Goal: Information Seeking & Learning: Learn about a topic

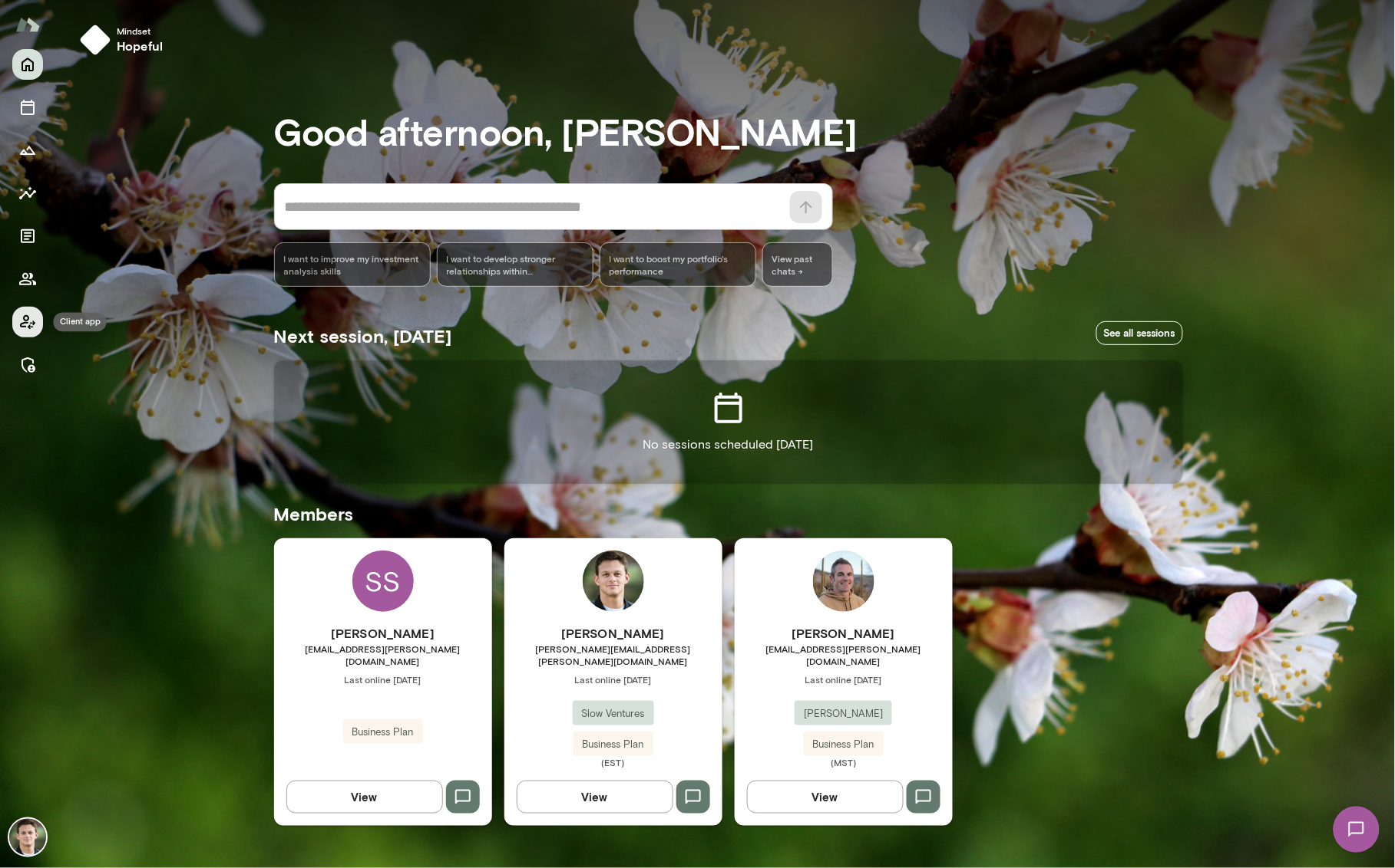
click at [18, 323] on icon "Client app" at bounding box center [27, 322] width 18 height 18
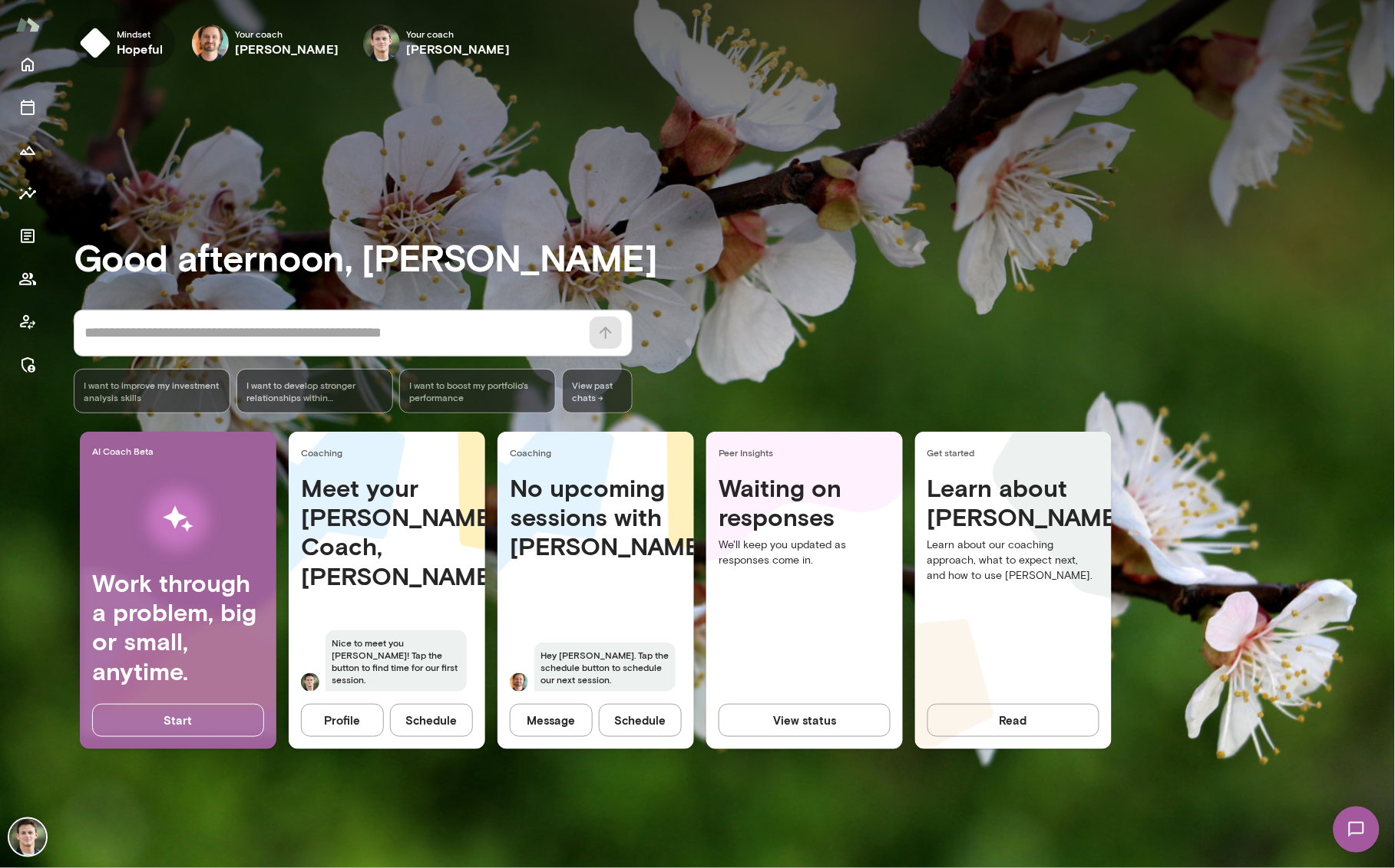
click at [128, 44] on h6 "hopeful" at bounding box center [139, 49] width 46 height 18
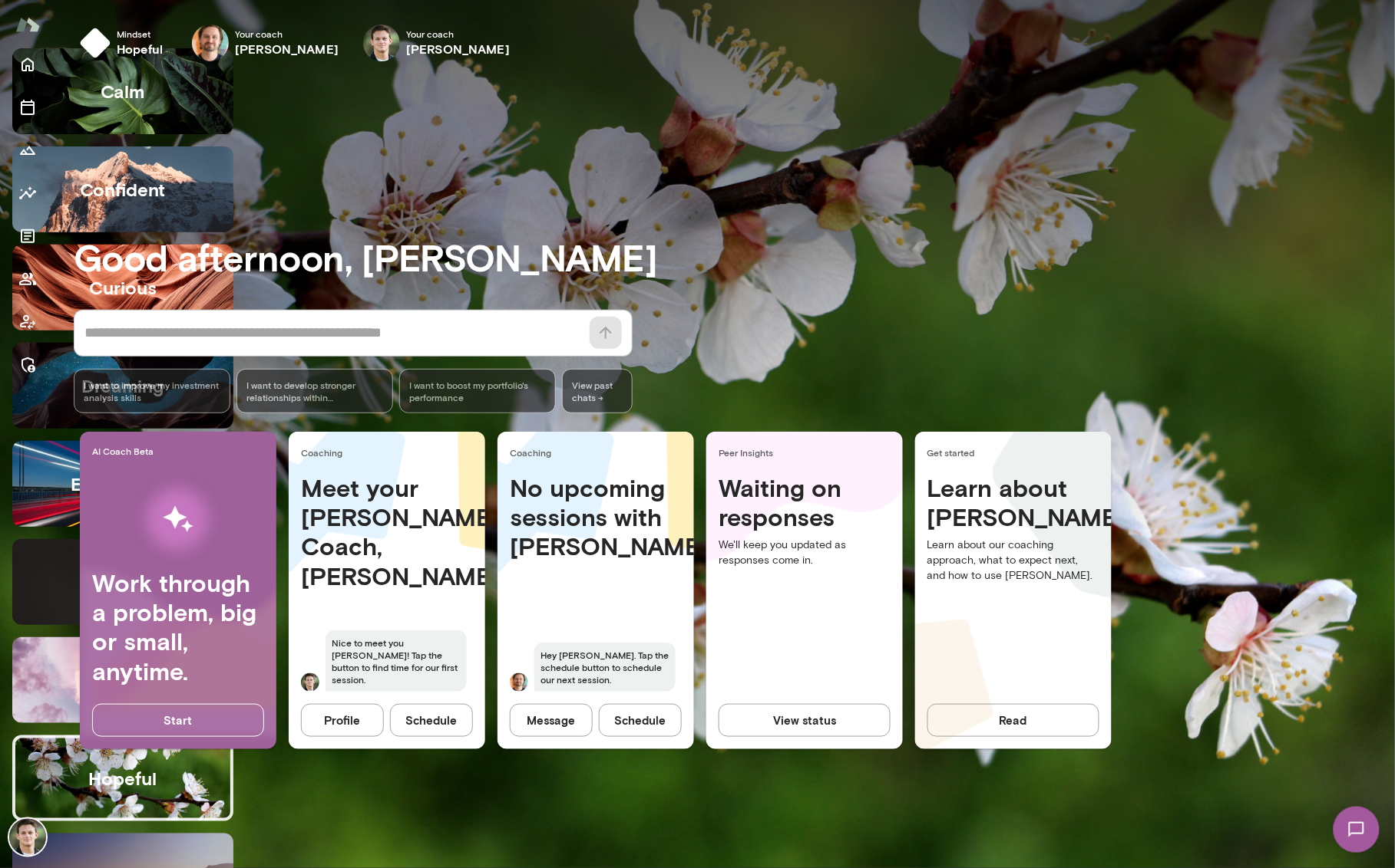
click at [233, 834] on button "reflective" at bounding box center [123, 876] width 221 height 86
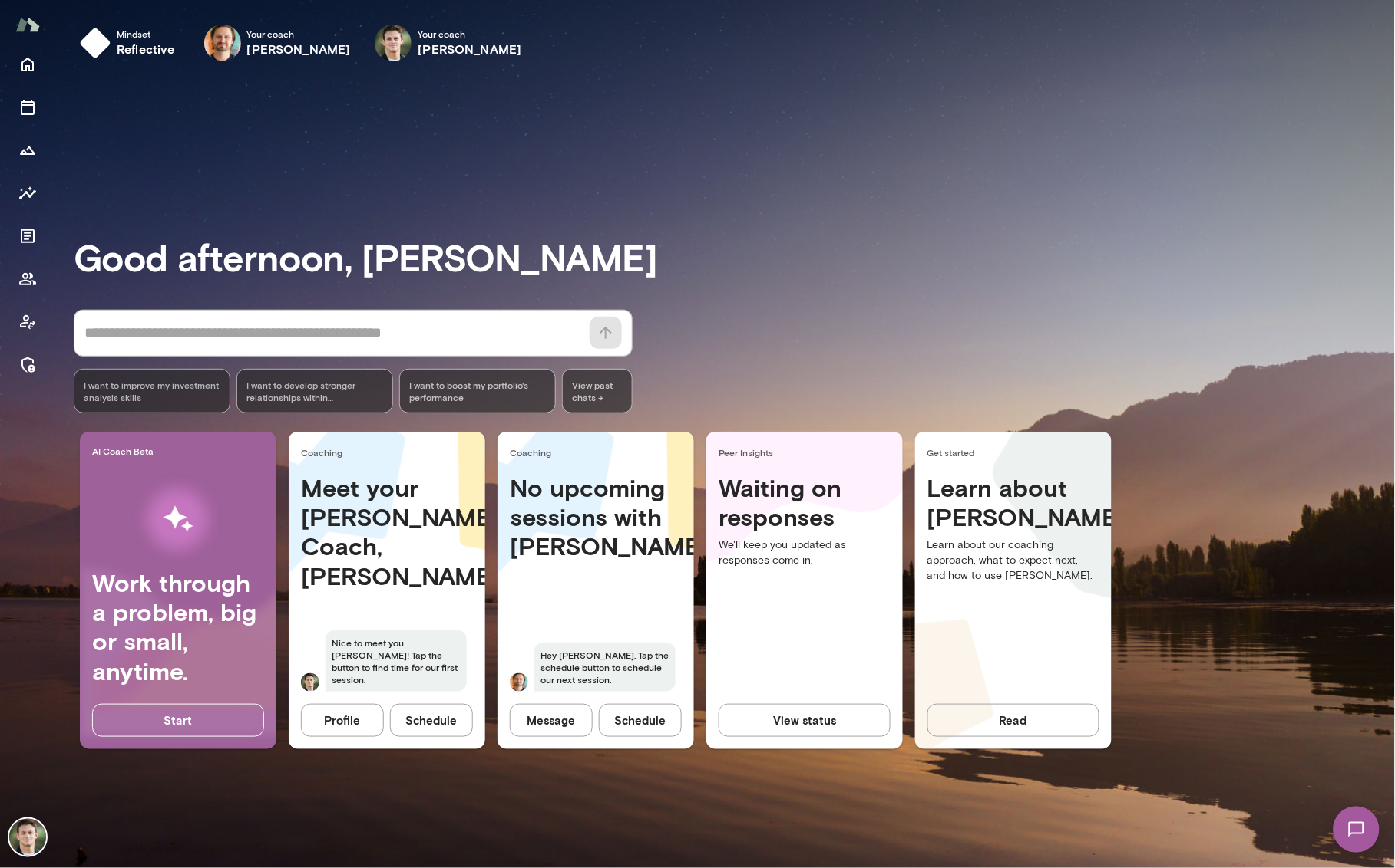
click at [785, 367] on div "* ​ ​ I want to improve my investment analysis skills I want to develop stronge…" at bounding box center [734, 362] width 1321 height 104
click at [261, 40] on h6 "[PERSON_NAME]" at bounding box center [299, 49] width 104 height 18
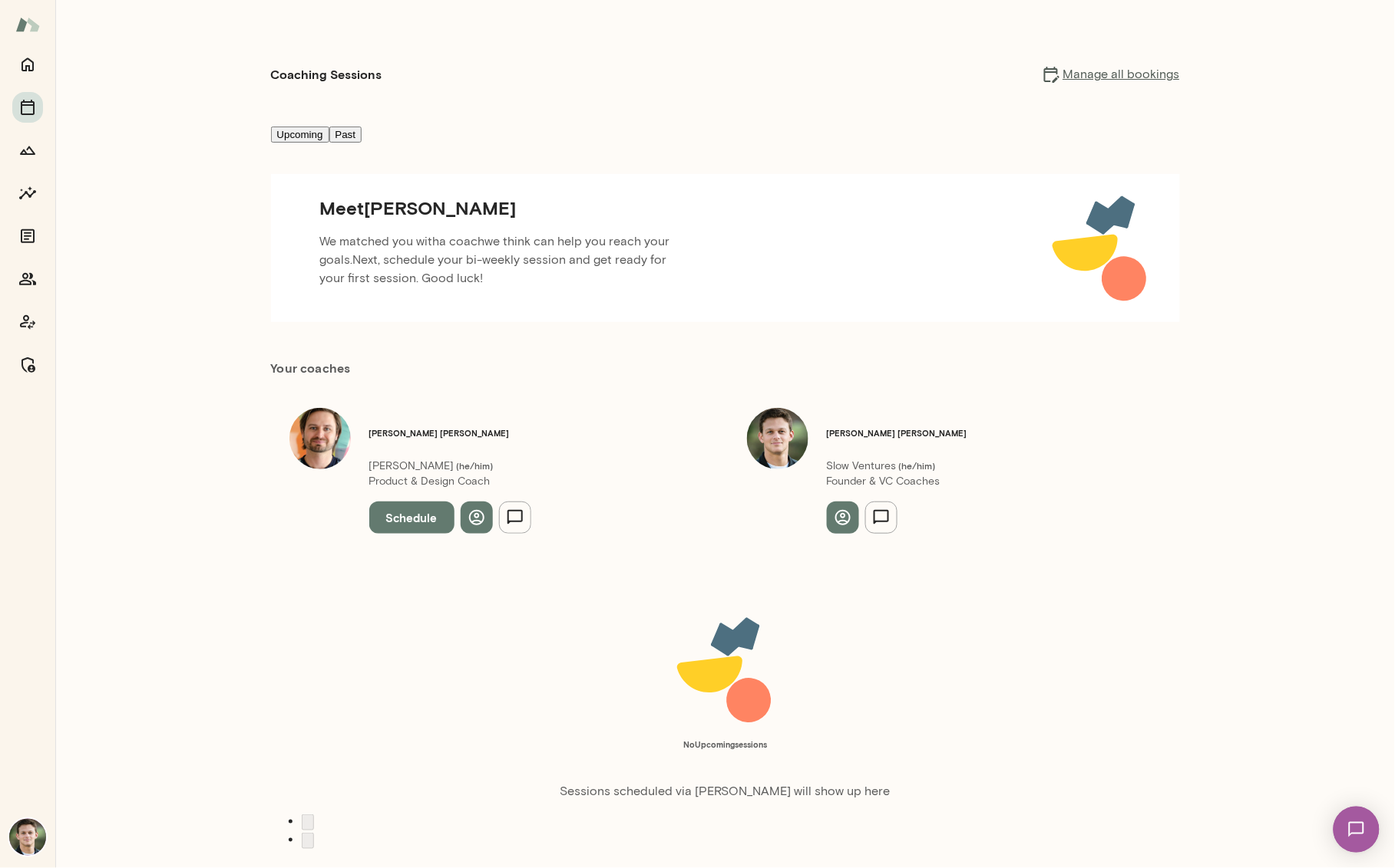
click at [403, 502] on button "Schedule" at bounding box center [412, 518] width 85 height 33
click at [1364, 25] on icon "button" at bounding box center [1358, 27] width 18 height 18
click at [1352, 823] on img at bounding box center [1356, 829] width 63 height 63
click at [1340, 830] on img at bounding box center [1355, 829] width 46 height 46
click at [28, 151] on icon "Growth Plan" at bounding box center [27, 150] width 18 height 18
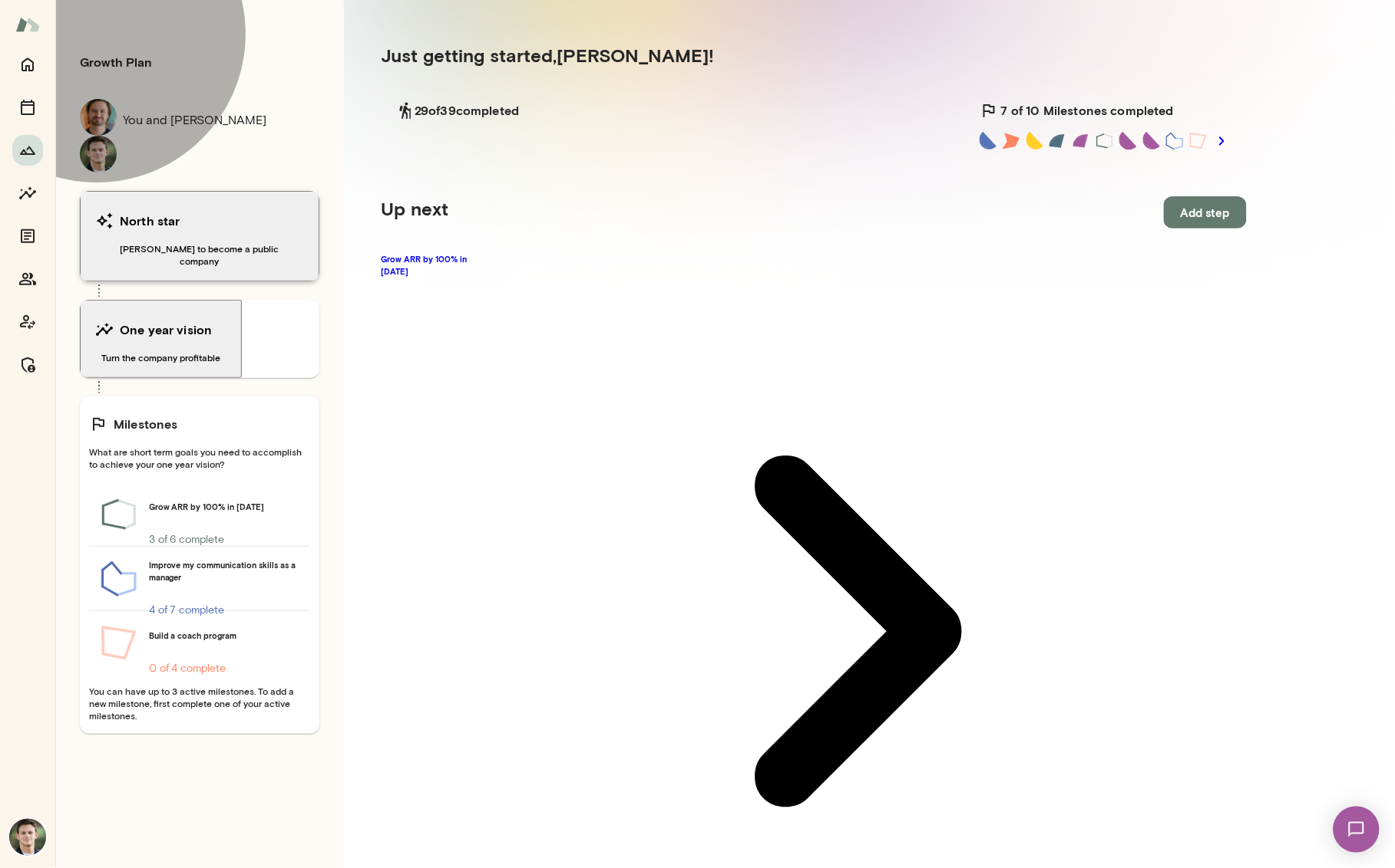
click at [176, 205] on div "North star" at bounding box center [199, 221] width 209 height 31
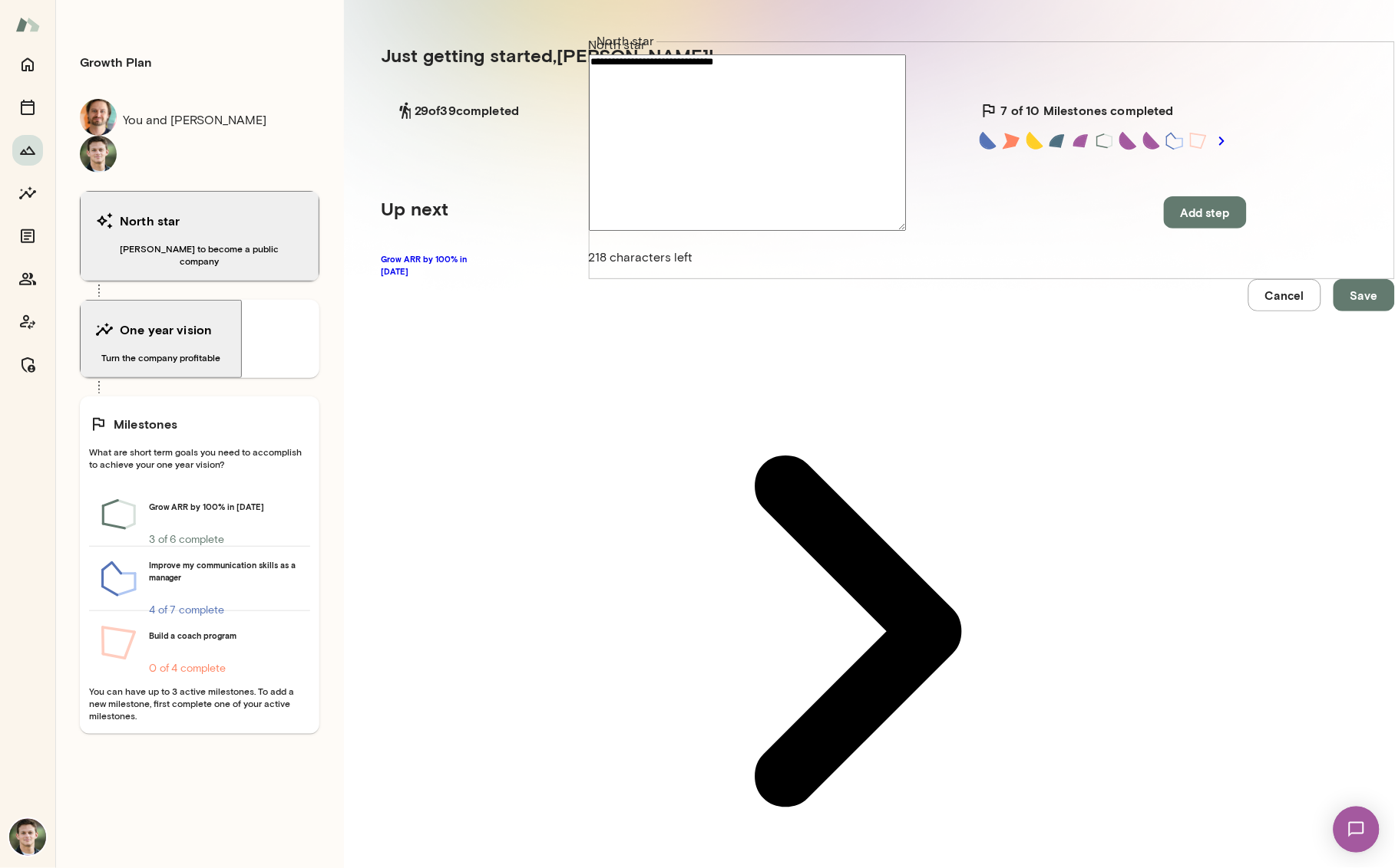
click at [1248, 311] on button "Cancel" at bounding box center [1285, 296] width 73 height 33
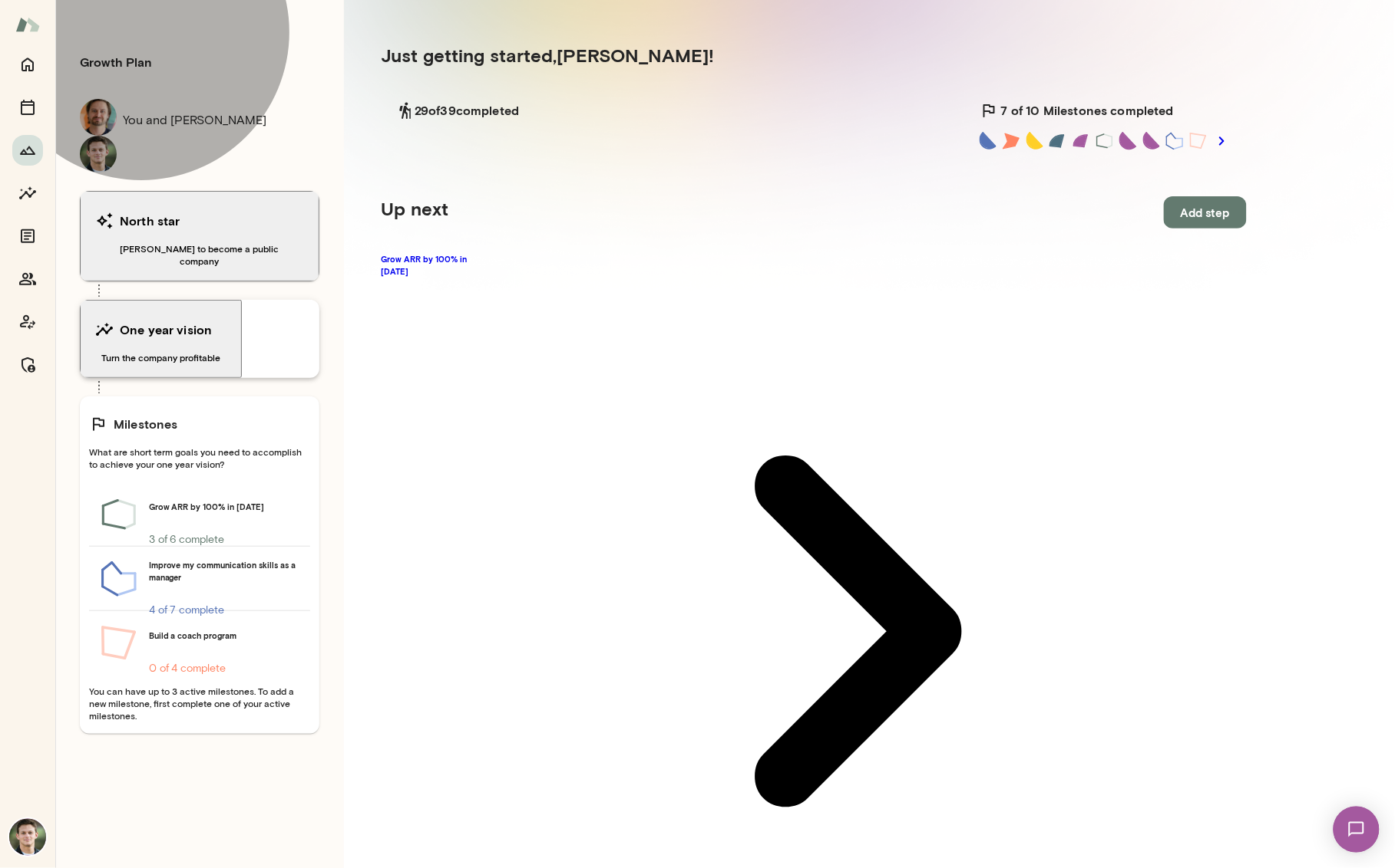
click at [221, 315] on div "One year vision" at bounding box center [160, 330] width 131 height 31
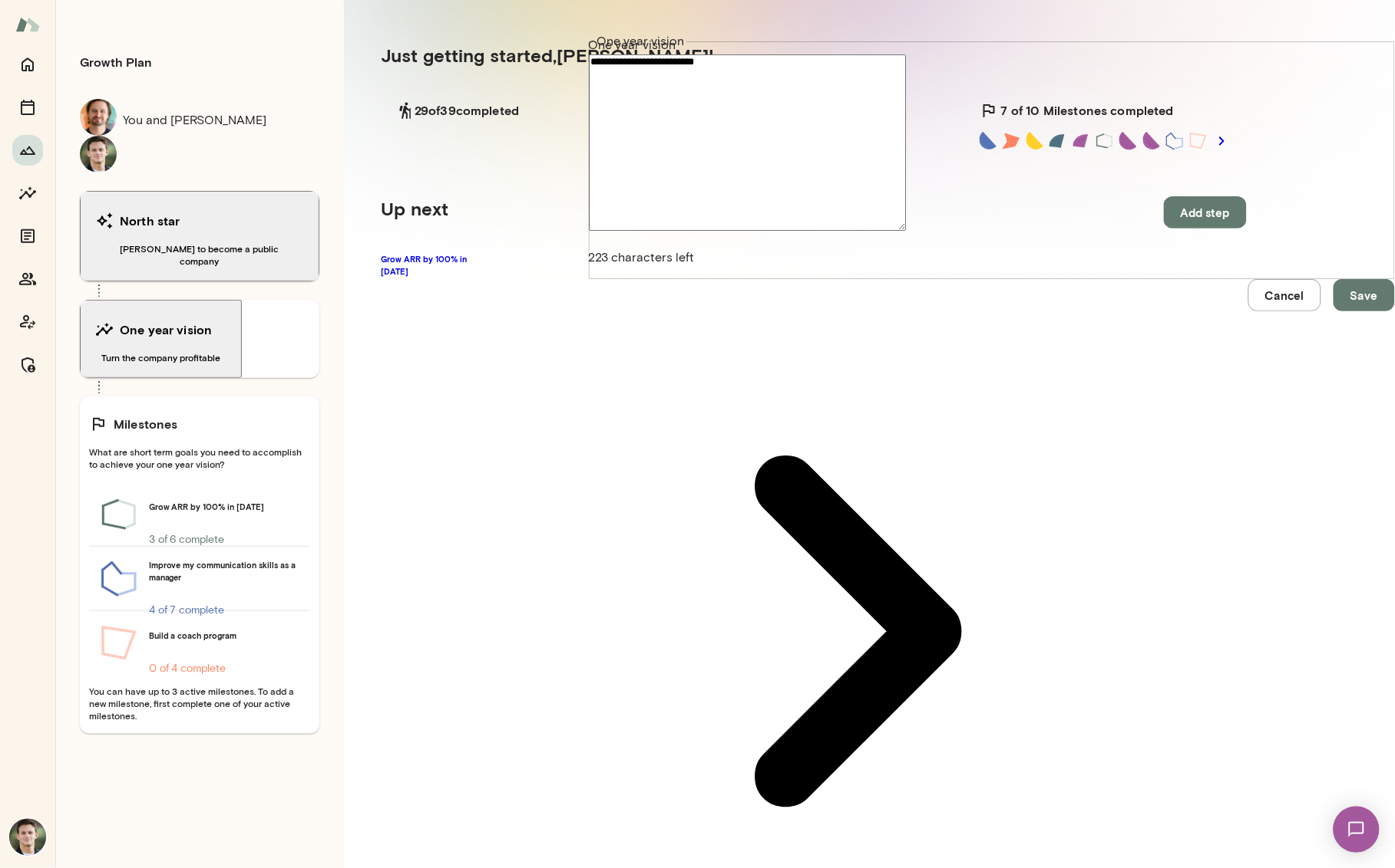
click at [1248, 311] on button "Cancel" at bounding box center [1285, 296] width 73 height 33
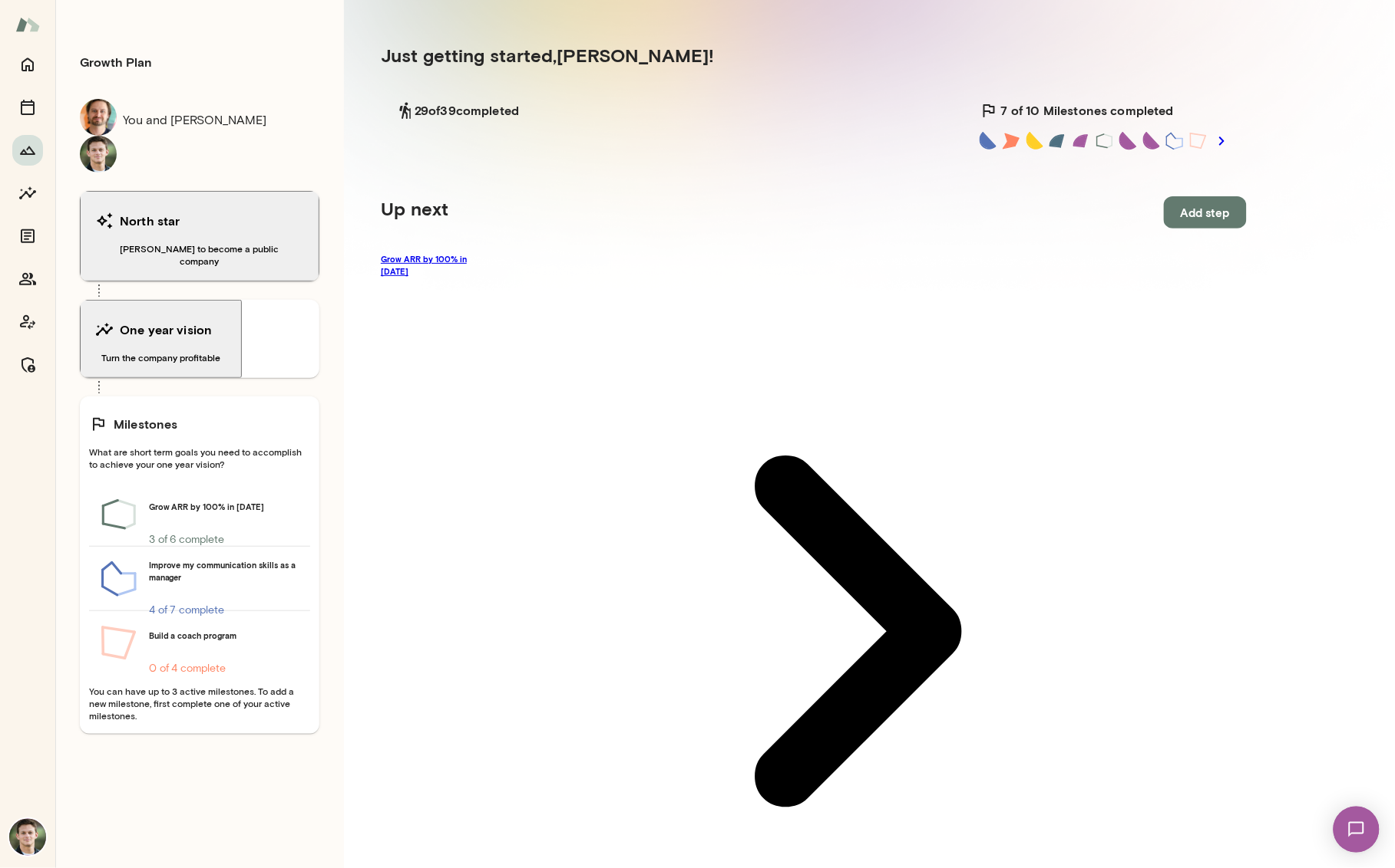
click at [432, 266] on link "Grow ARR by 100% in [DATE]" at bounding box center [813, 631] width 866 height 757
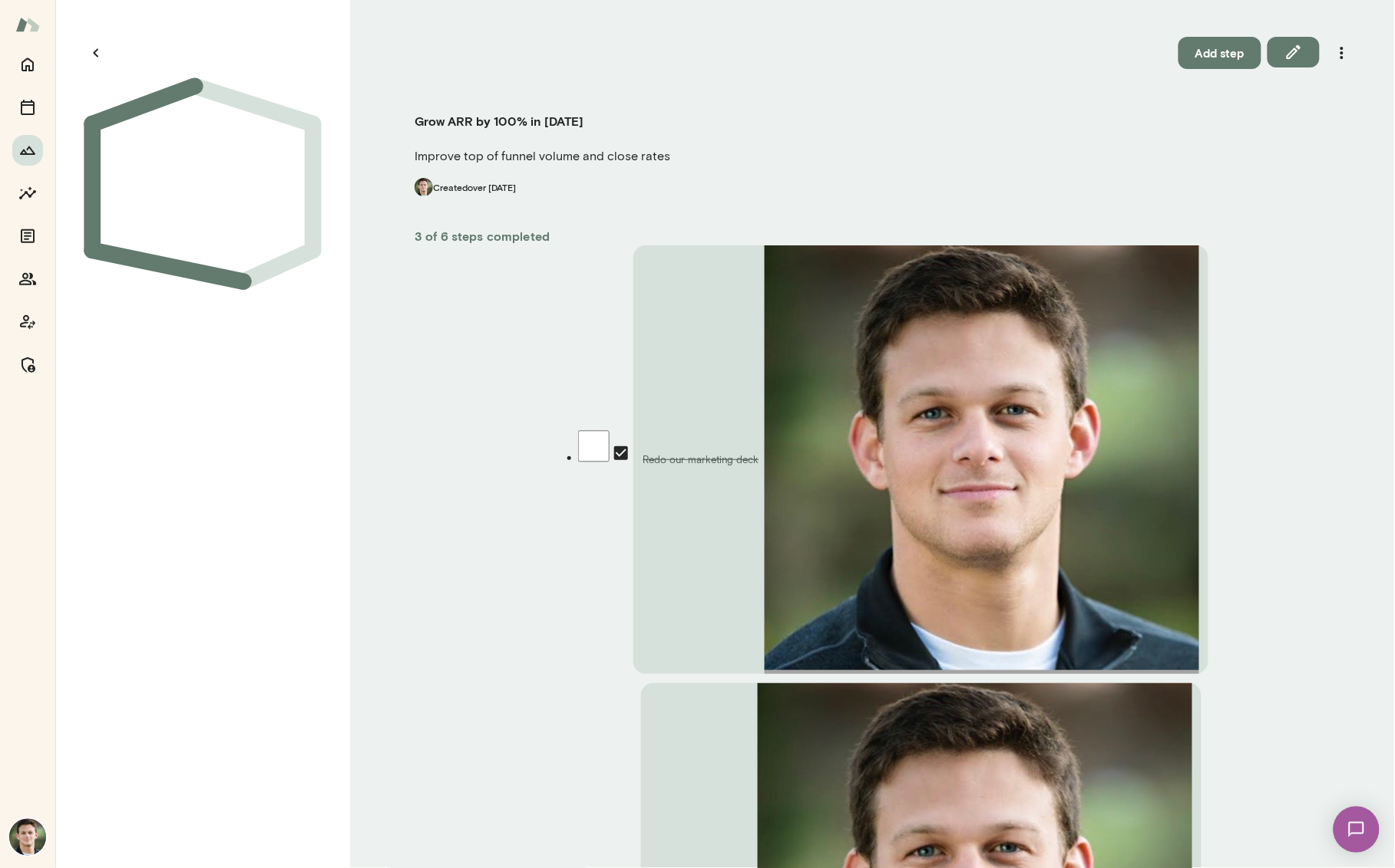
click at [1197, 53] on button "Add step" at bounding box center [1219, 53] width 83 height 33
click at [24, 191] on icon "Insights" at bounding box center [27, 193] width 17 height 13
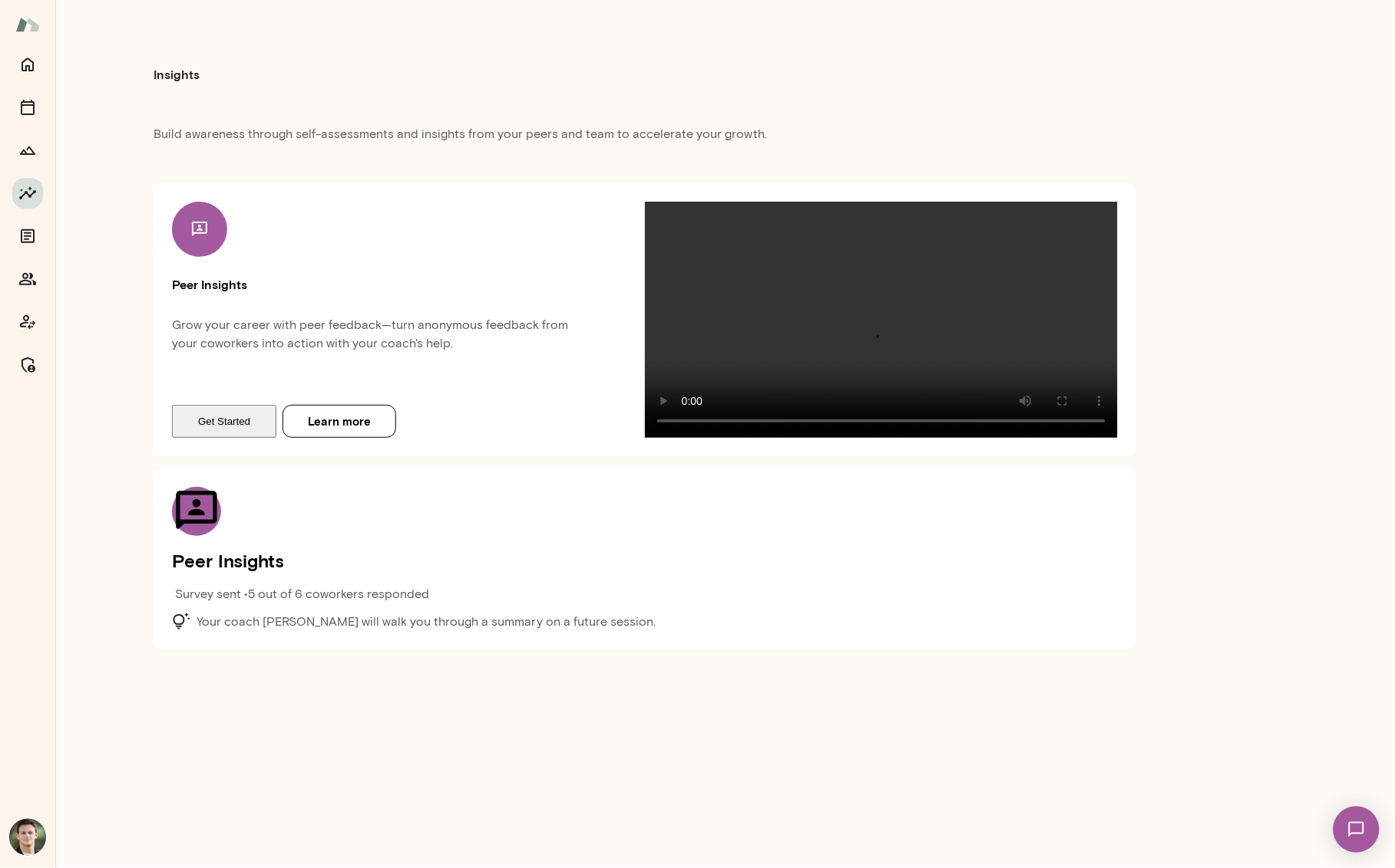
click at [214, 438] on button "Get Started" at bounding box center [223, 421] width 104 height 33
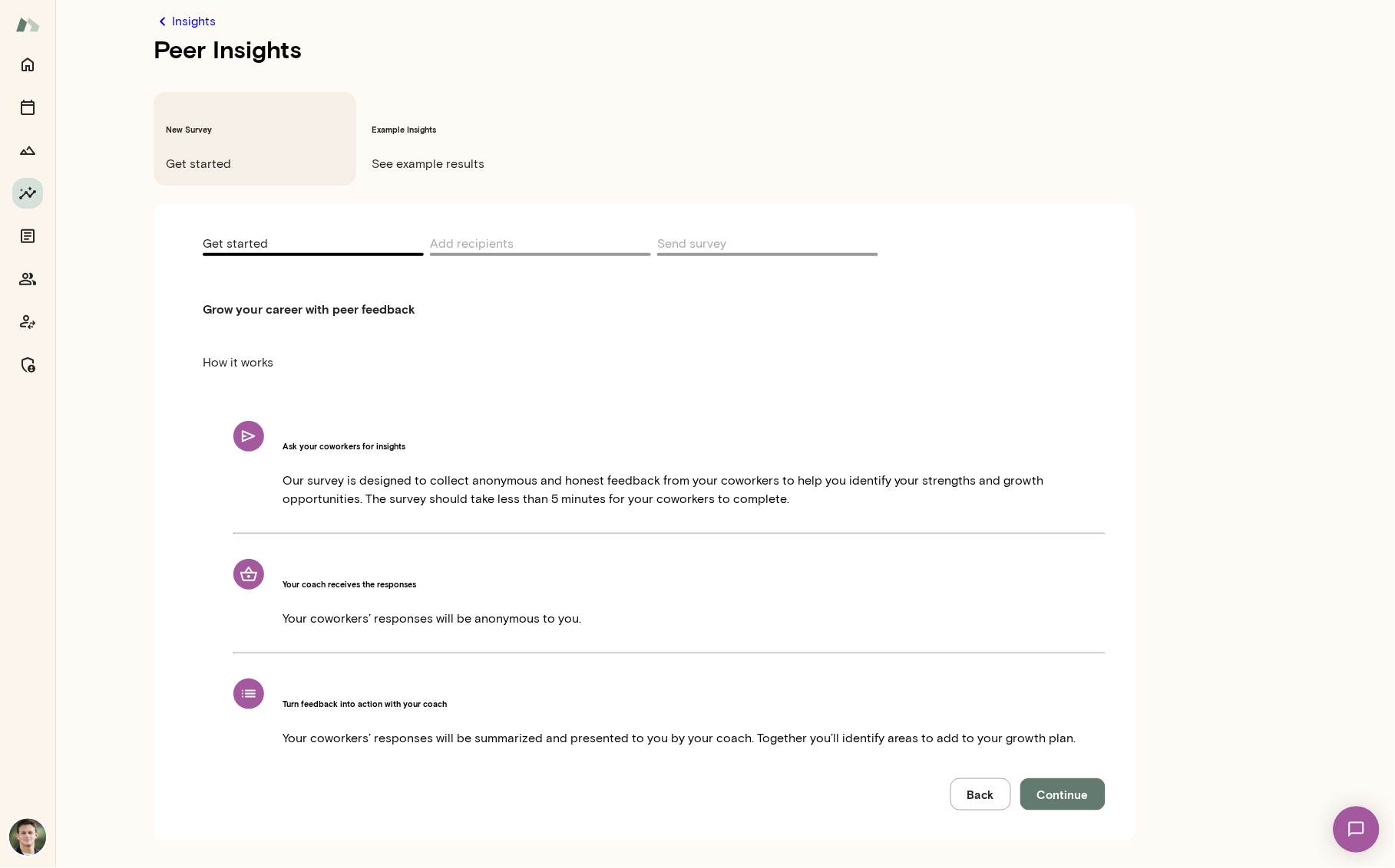
click at [1067, 785] on span "Continue" at bounding box center [1062, 795] width 52 height 20
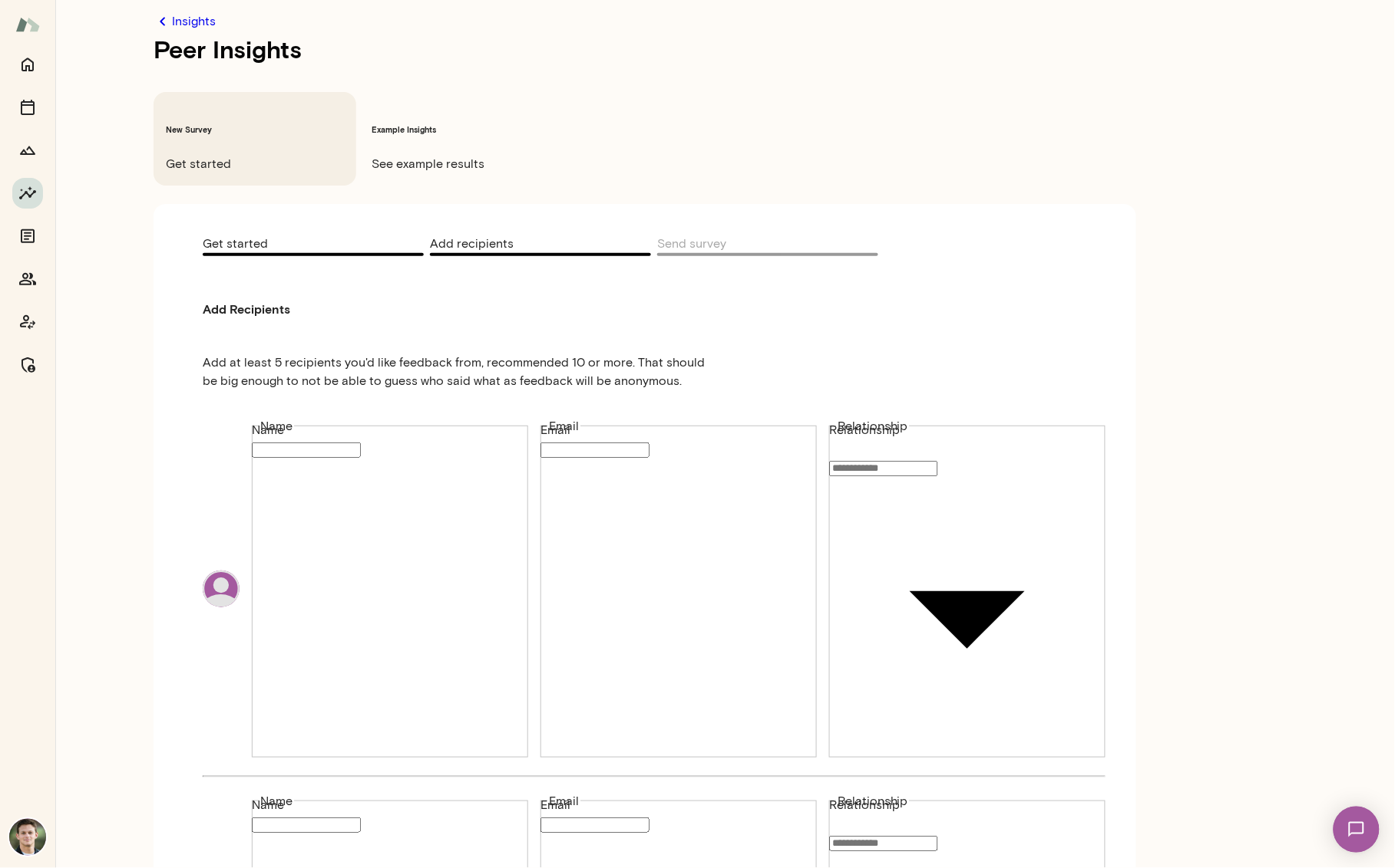
click at [964, 409] on div "Name Name Email Email Relationship ​ Relationship" at bounding box center [654, 590] width 903 height 362
click at [955, 36] on div "Insights Peer Insights New Survey Get started Example Insights See example resu…" at bounding box center [698, 36] width 1395 height 0
click at [874, 48] on div at bounding box center [698, 48] width 1395 height 0
click at [30, 156] on icon "Growth Plan" at bounding box center [27, 150] width 18 height 18
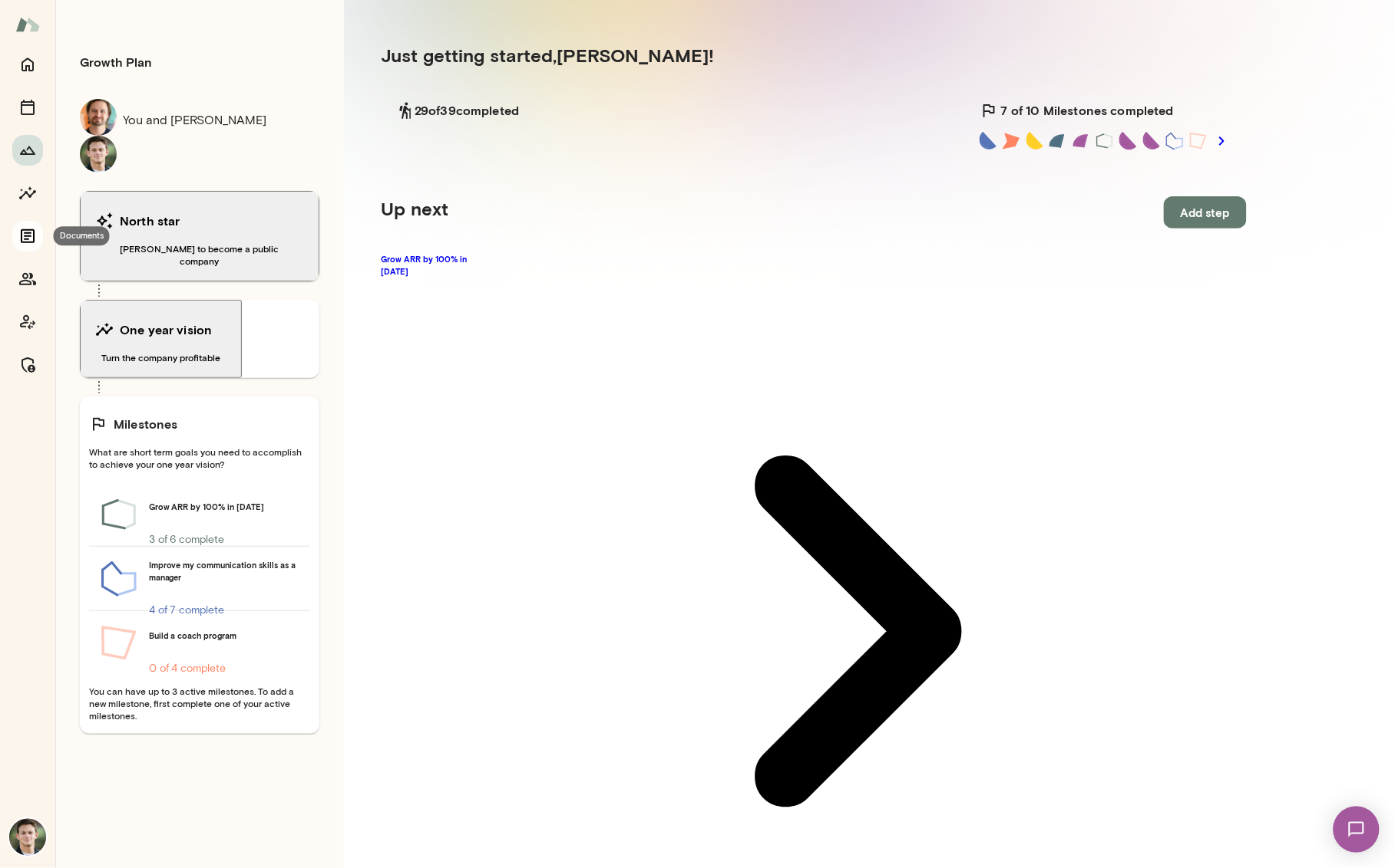
click at [28, 235] on icon "Documents" at bounding box center [27, 236] width 14 height 14
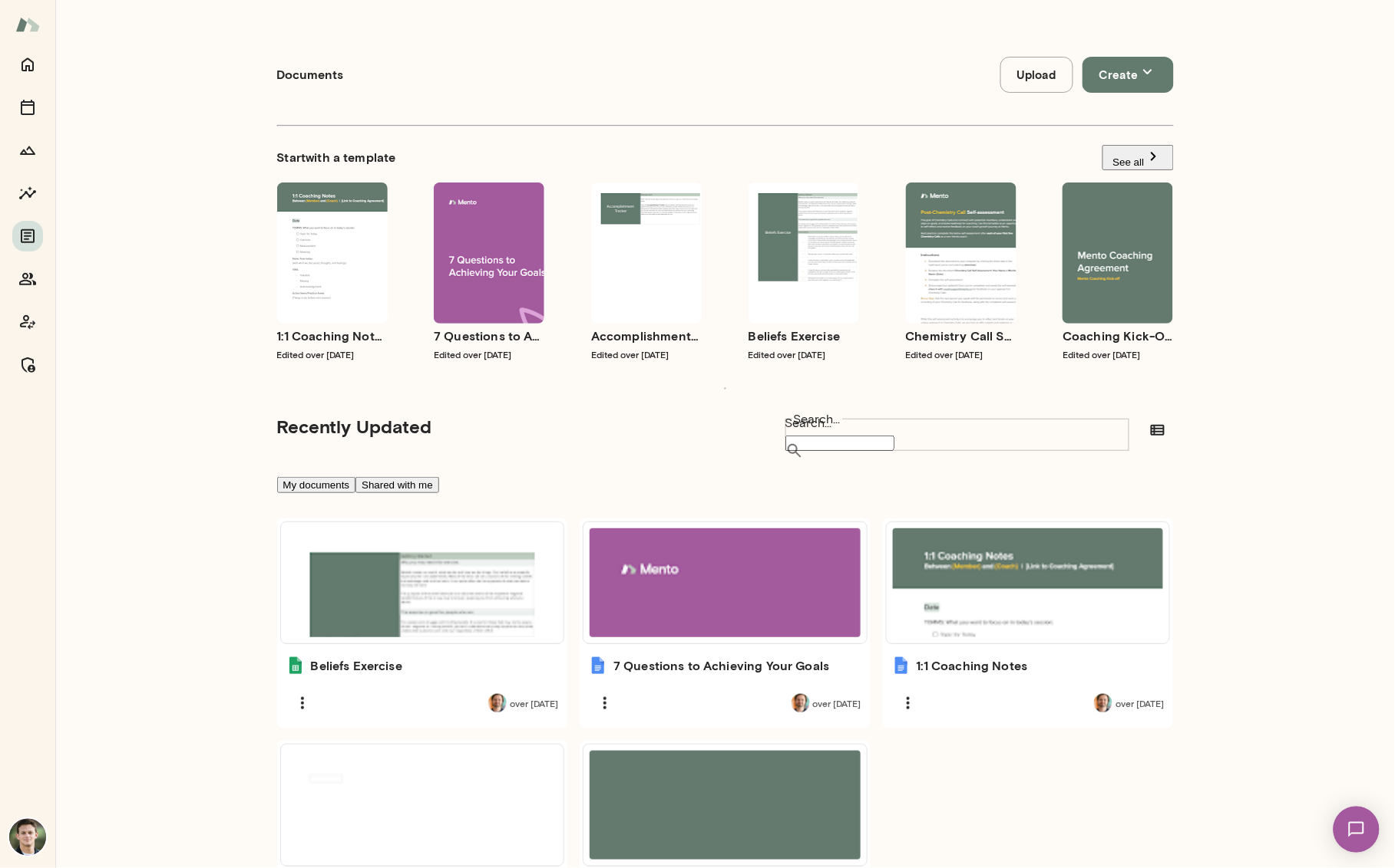
click at [28, 23] on img at bounding box center [27, 24] width 24 height 29
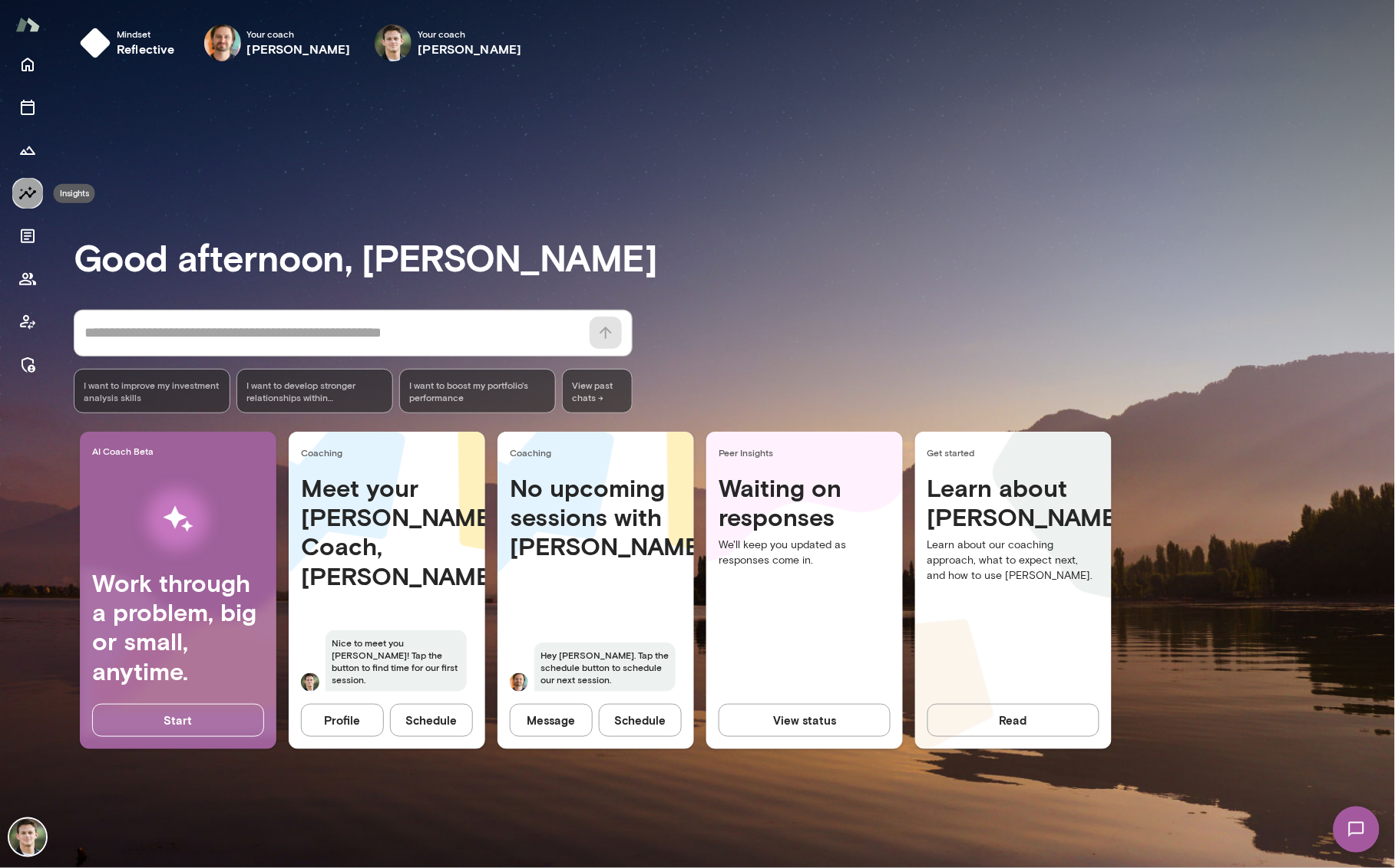
click at [20, 192] on icon "Insights" at bounding box center [27, 193] width 18 height 18
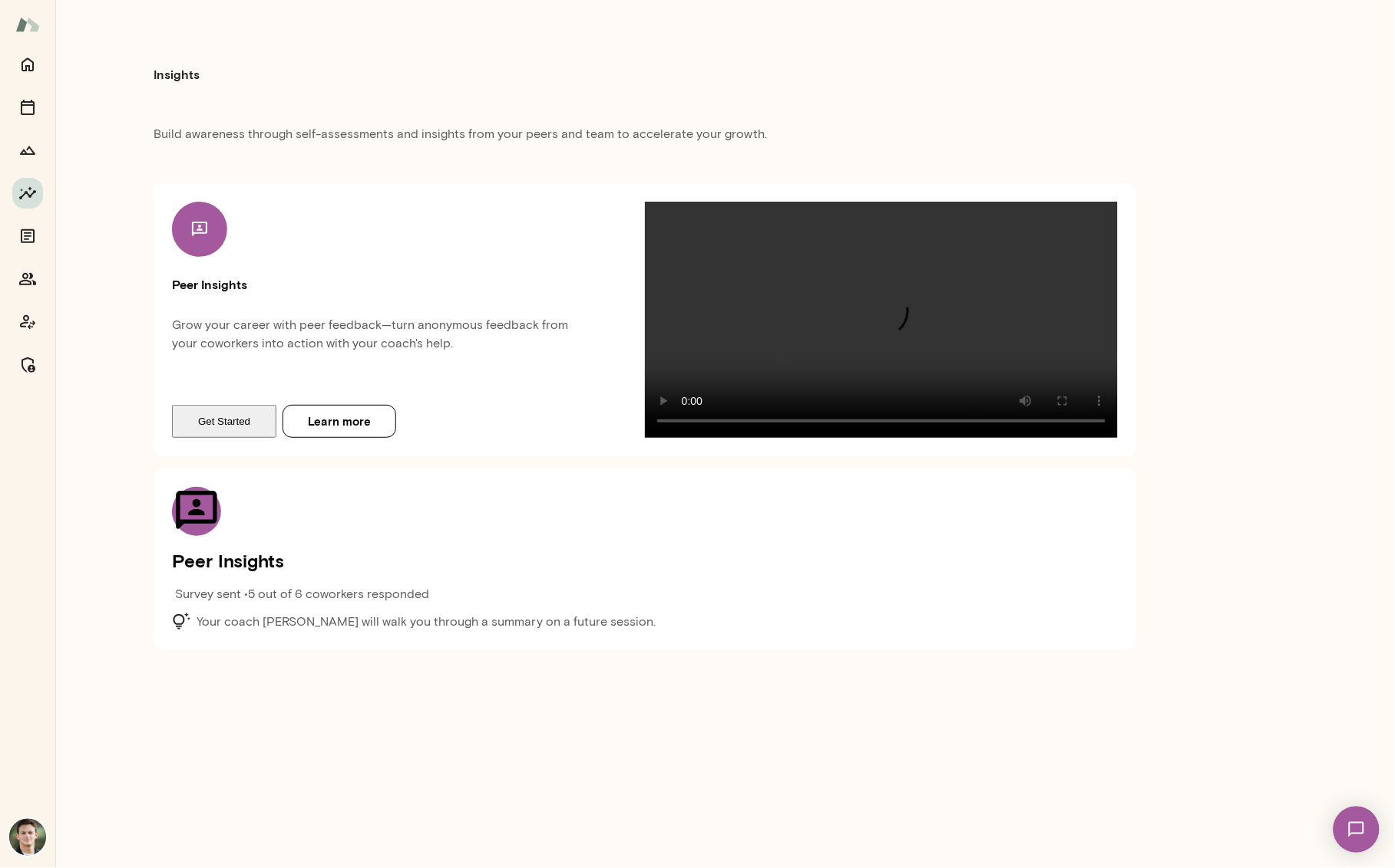
click at [239, 438] on button "Get Started" at bounding box center [223, 421] width 104 height 33
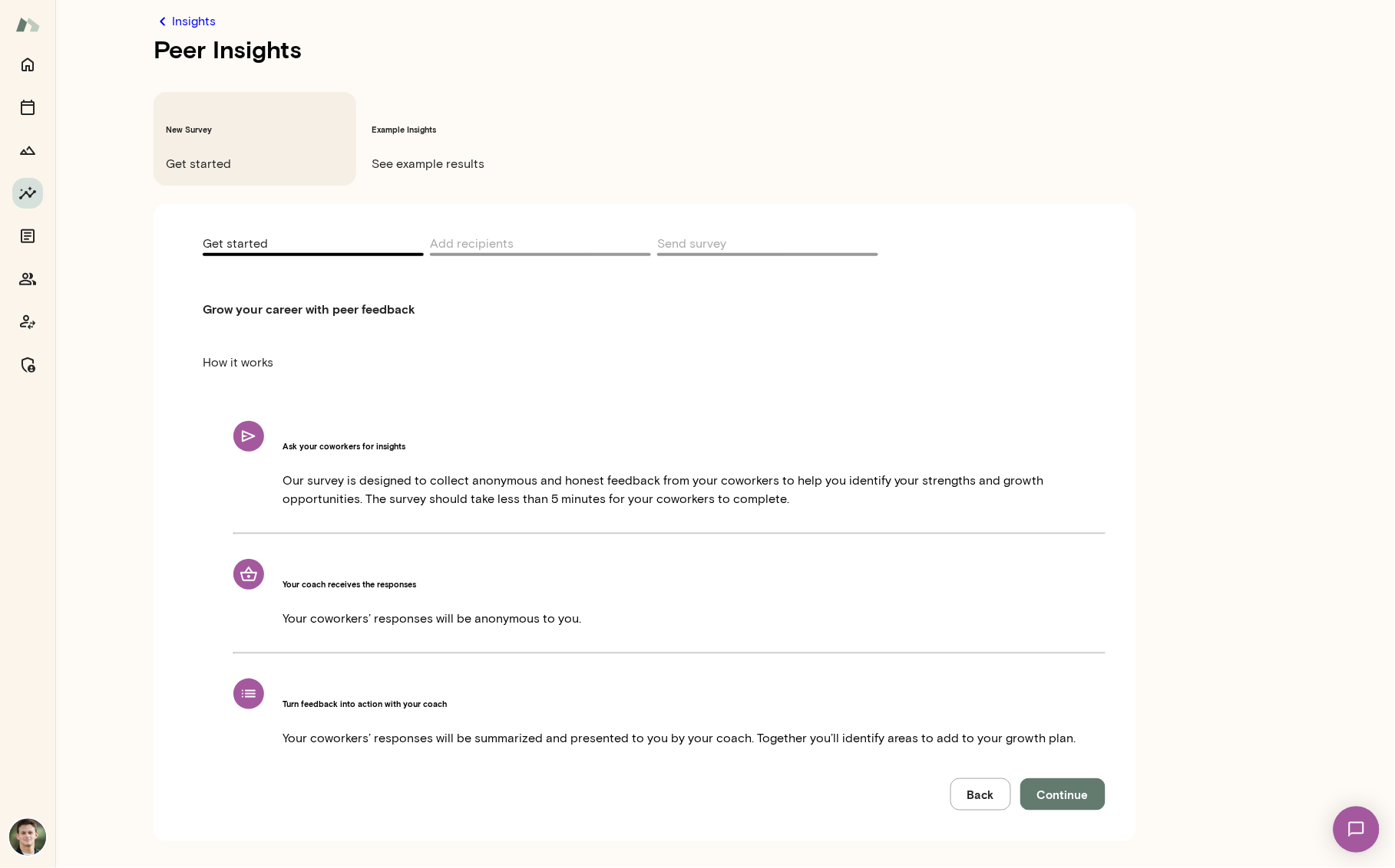
click at [473, 155] on span "See example results" at bounding box center [460, 164] width 178 height 18
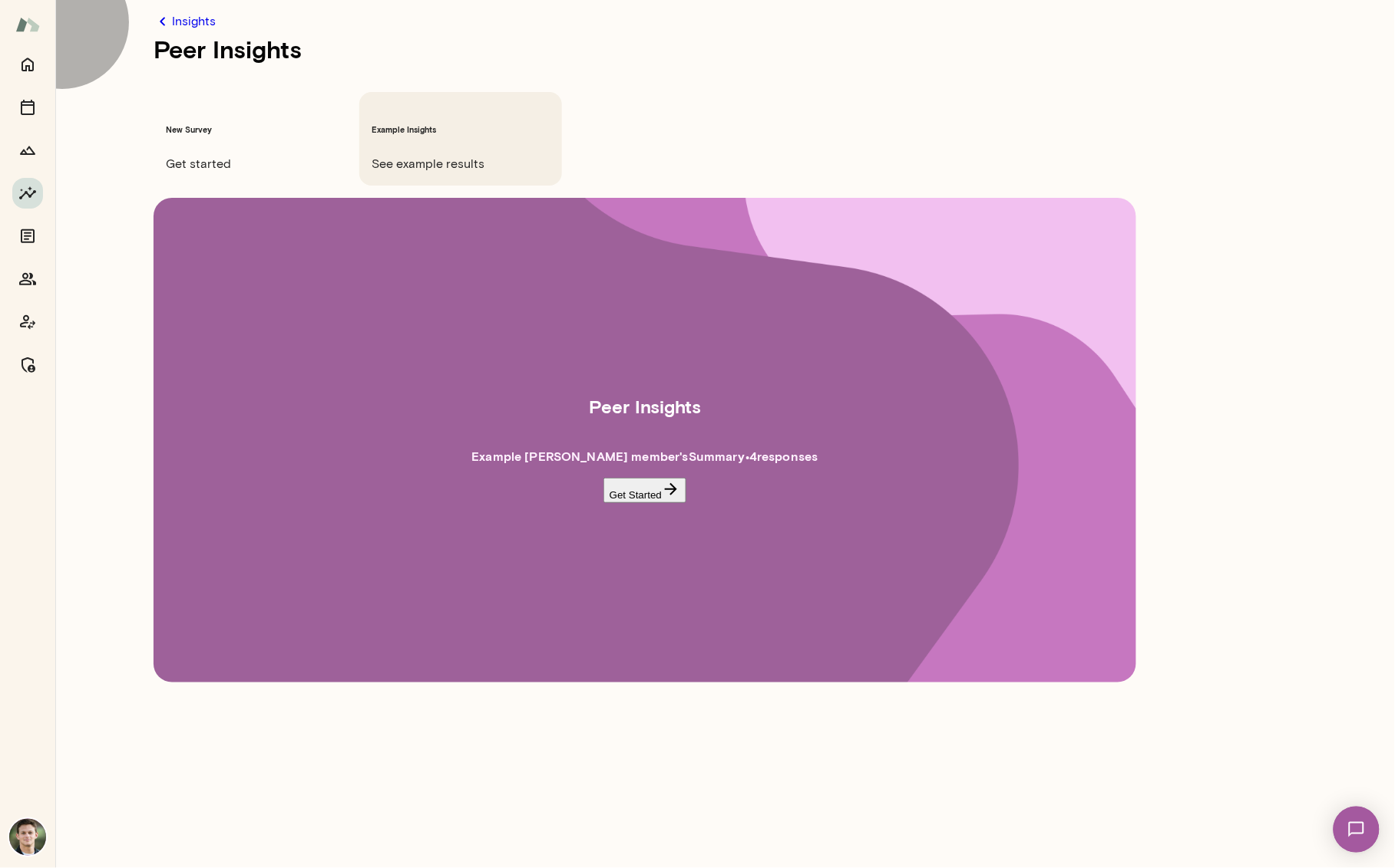
click at [649, 478] on button "Get Started" at bounding box center [645, 491] width 83 height 25
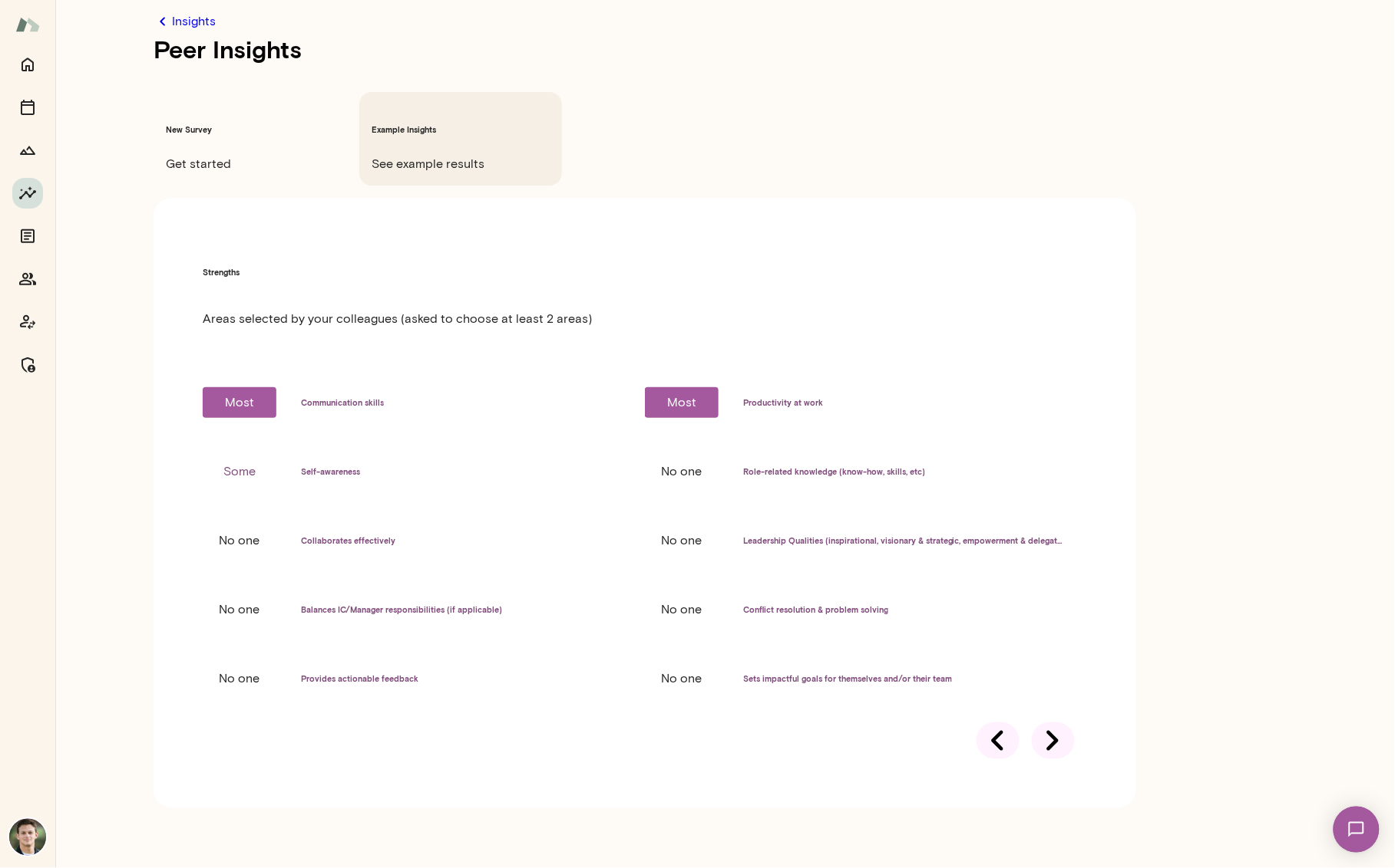
click at [1043, 720] on icon at bounding box center [1053, 741] width 43 height 43
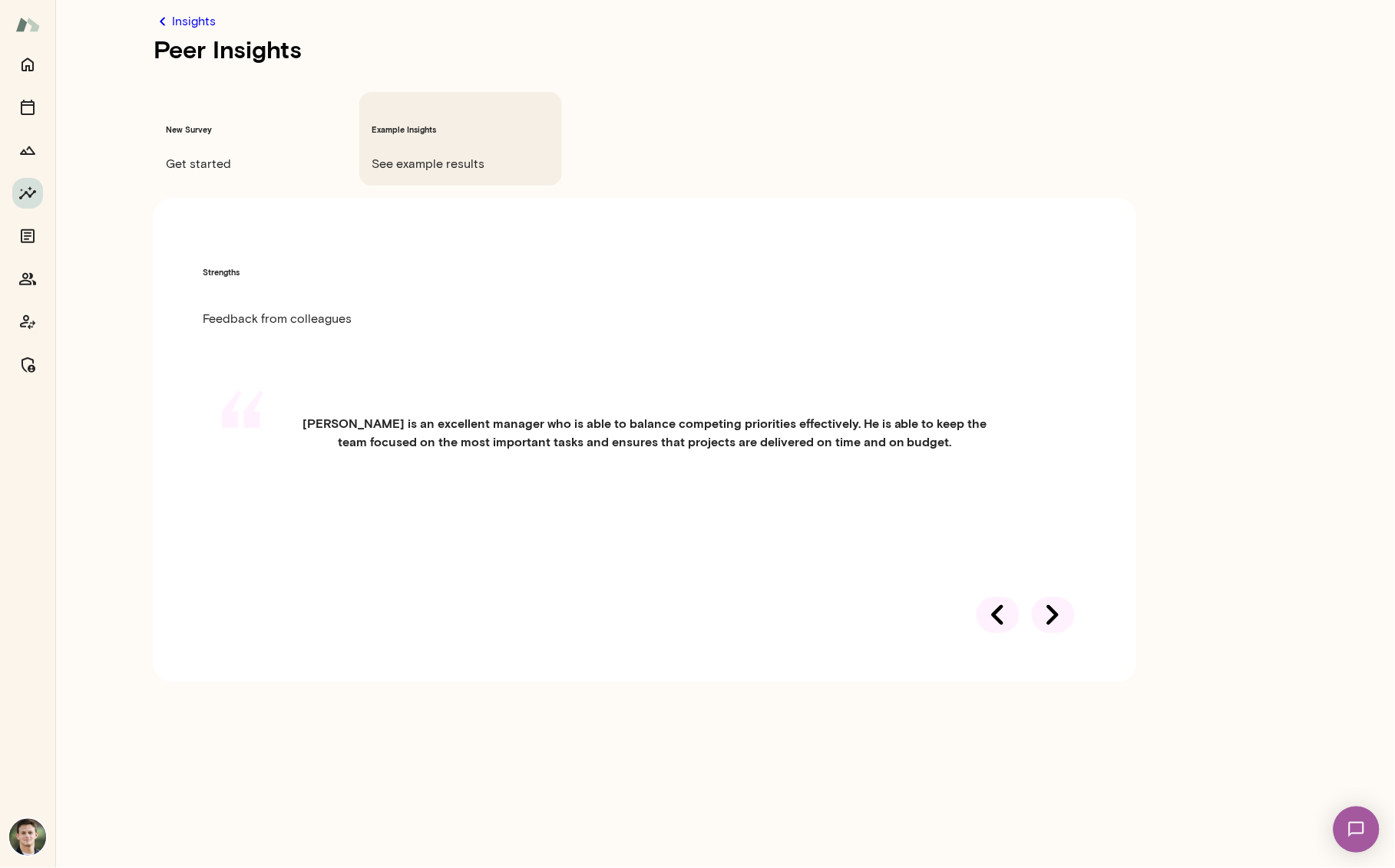
click at [1040, 597] on div at bounding box center [1053, 615] width 43 height 37
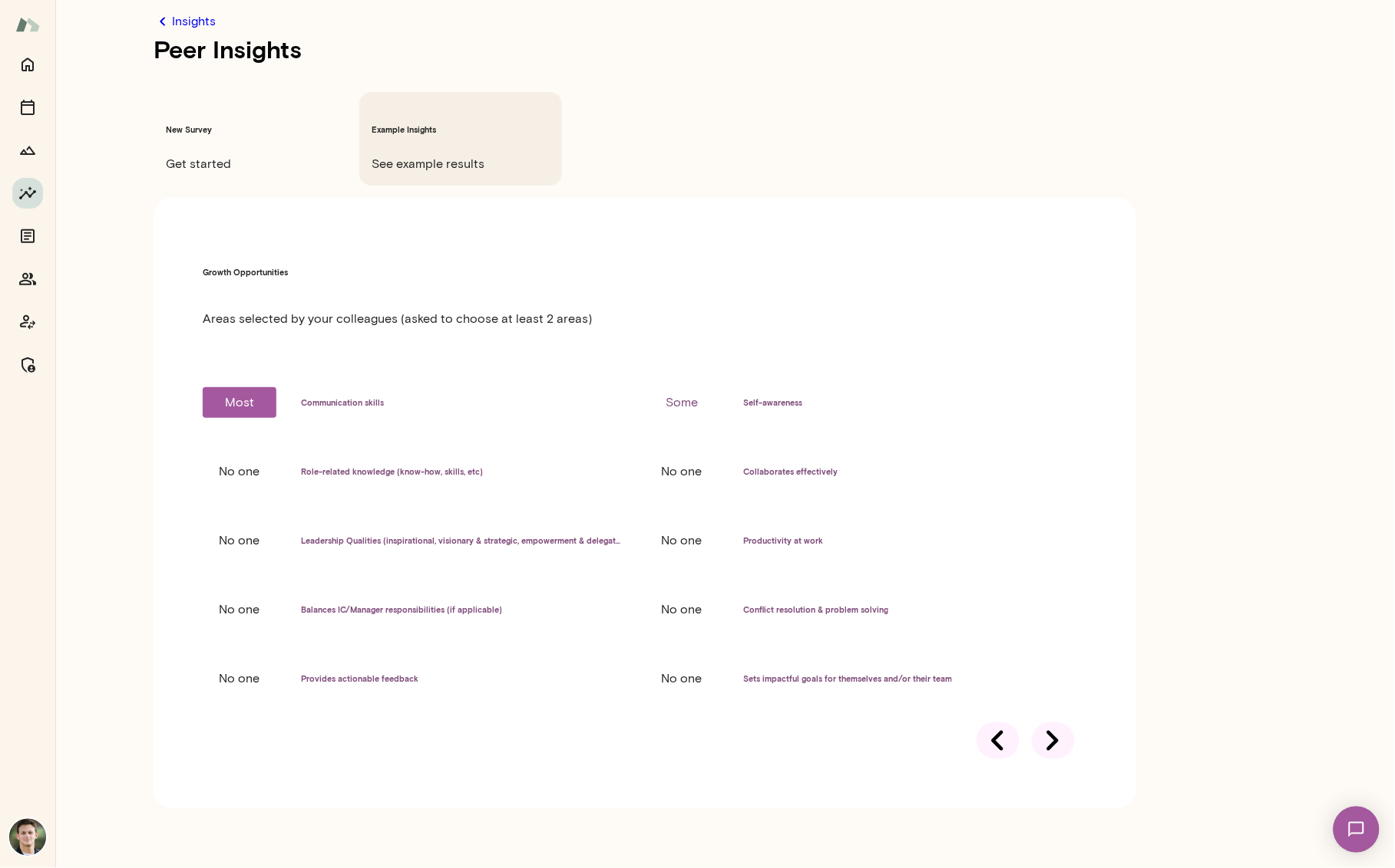
click at [1040, 722] on div at bounding box center [1053, 741] width 43 height 37
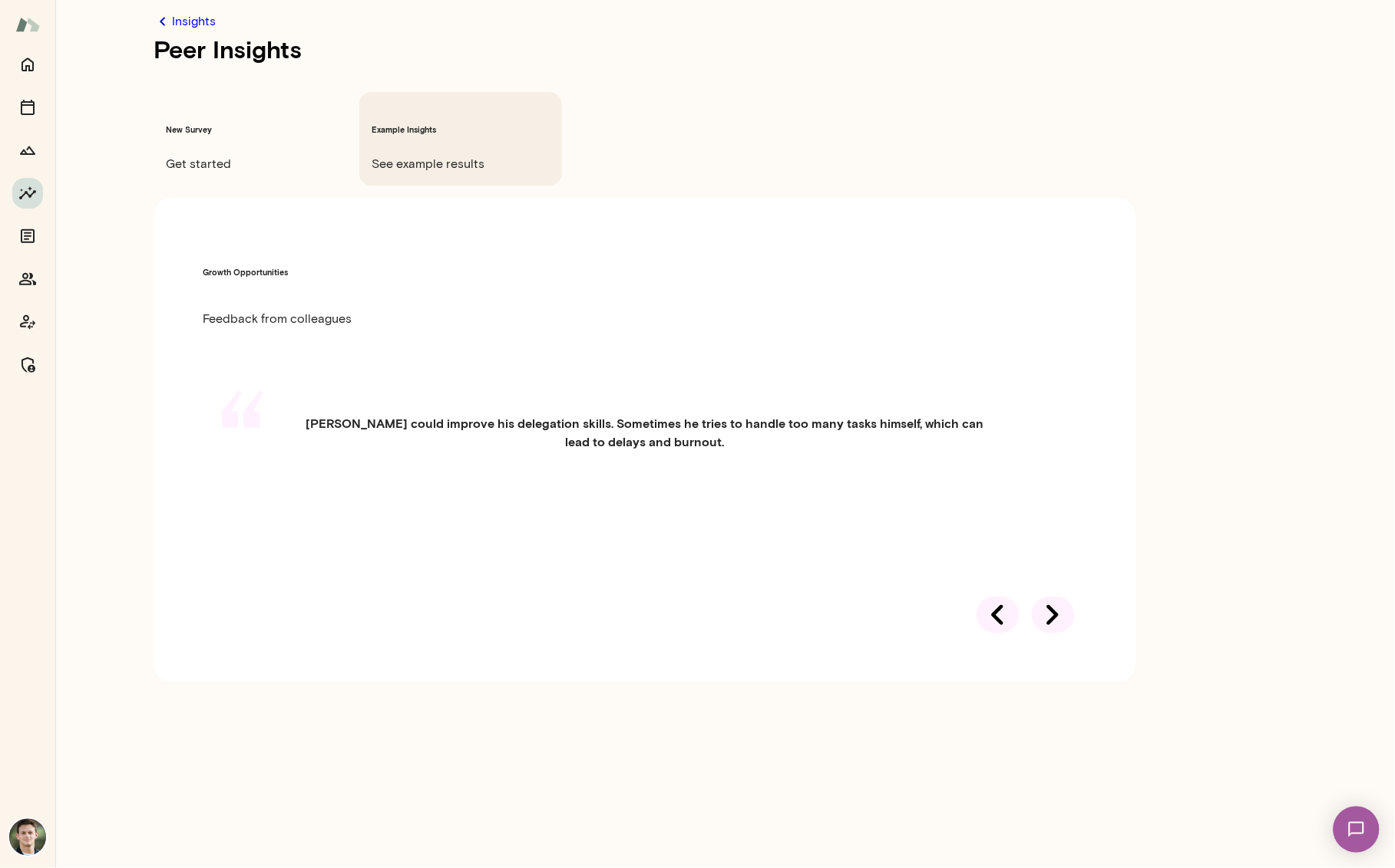
click at [1040, 597] on div at bounding box center [1053, 615] width 43 height 37
click at [25, 154] on icon "Growth Plan" at bounding box center [27, 150] width 15 height 8
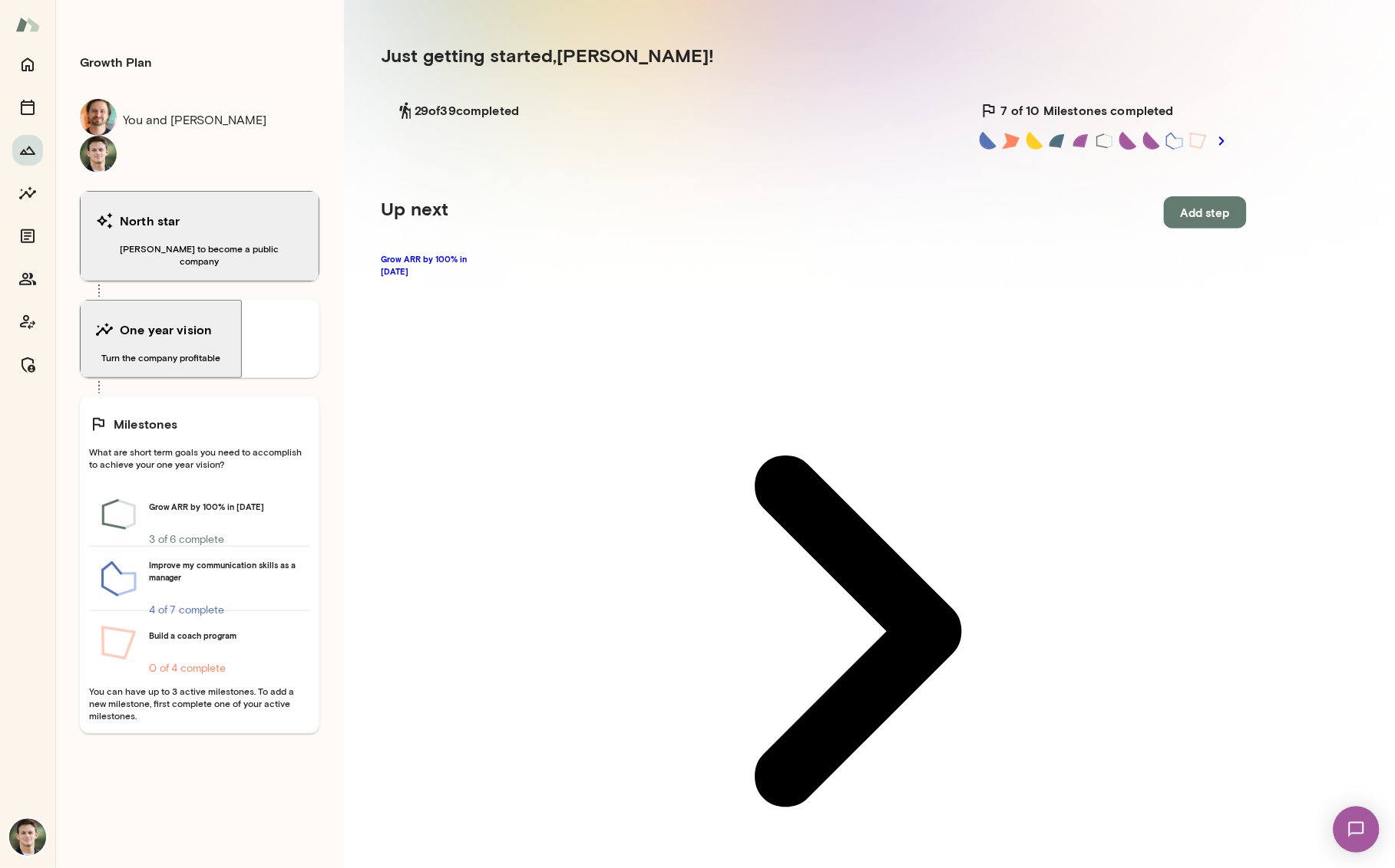
click at [33, 13] on img at bounding box center [27, 24] width 24 height 29
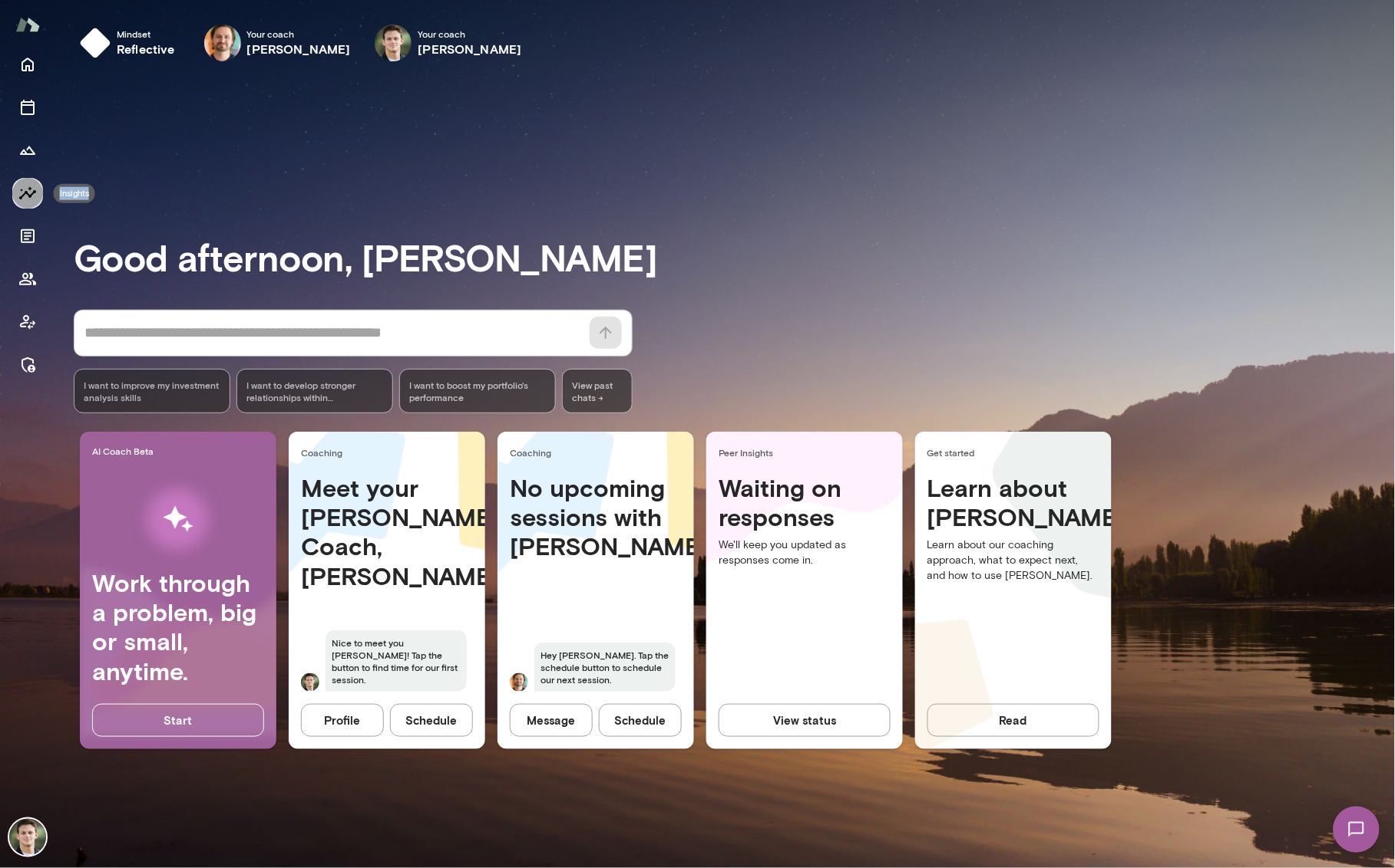
click at [32, 189] on icon "Insights" at bounding box center [27, 193] width 18 height 18
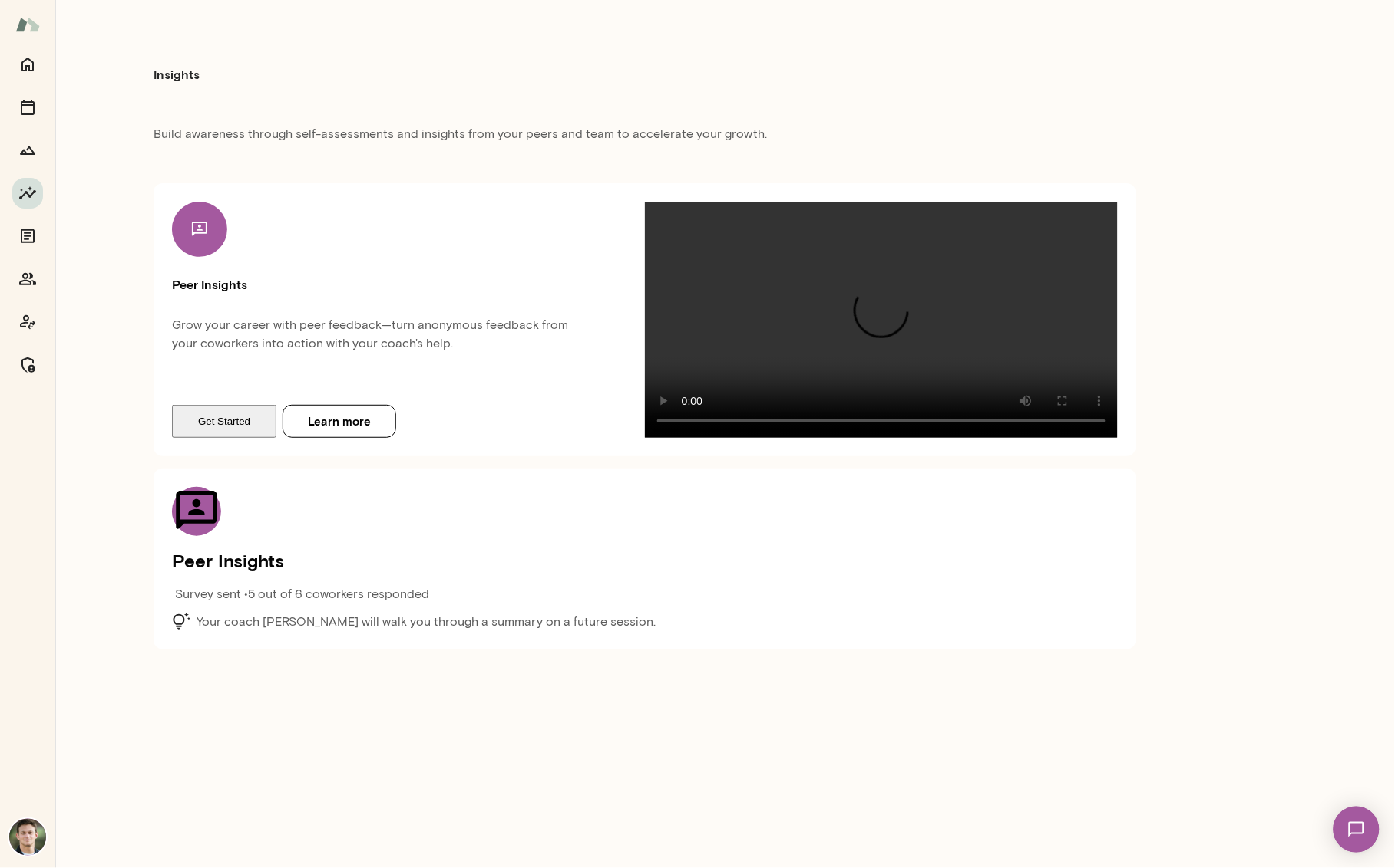
click at [215, 438] on button "Get Started" at bounding box center [223, 421] width 104 height 33
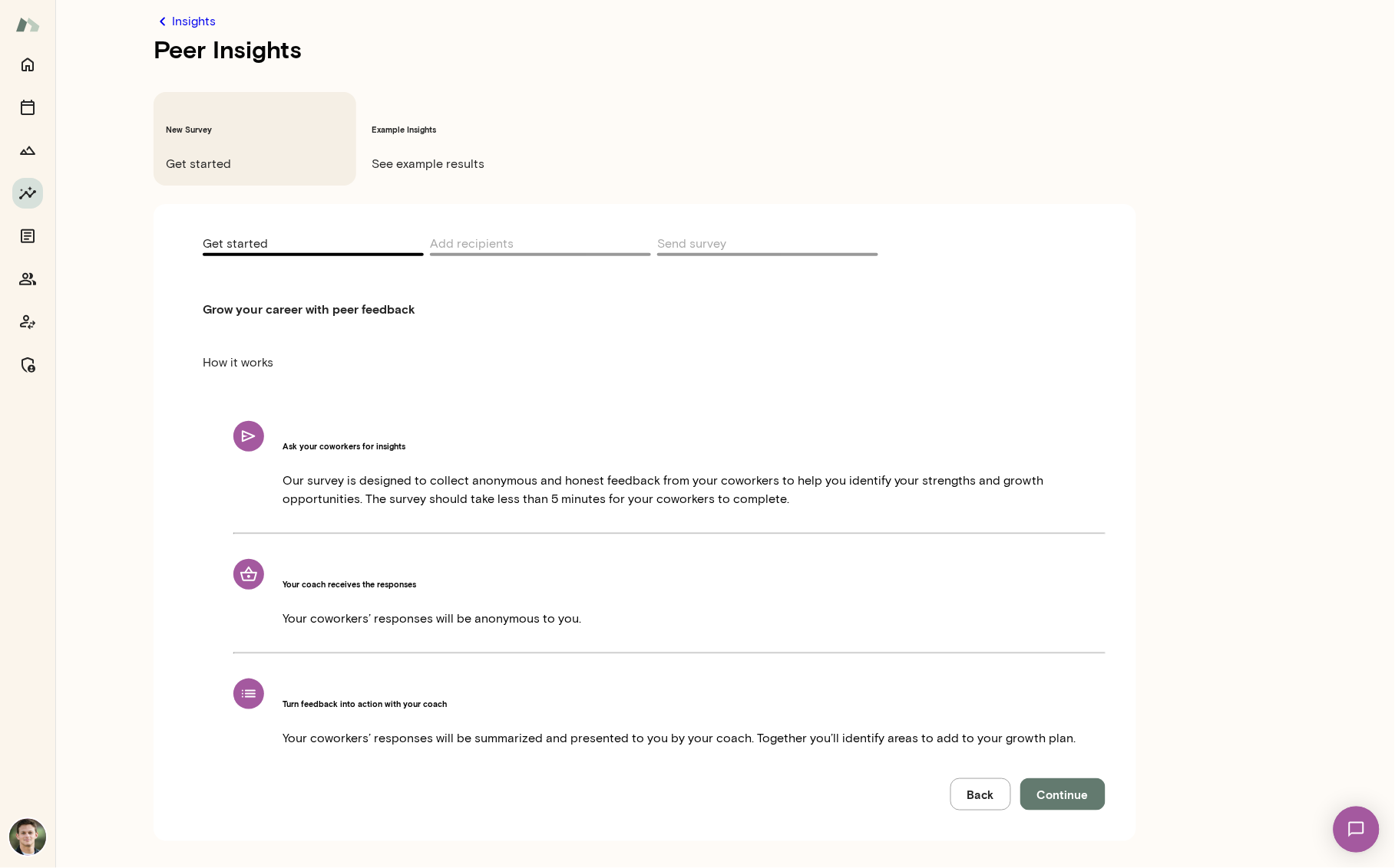
click at [1061, 785] on span "Continue" at bounding box center [1062, 795] width 52 height 20
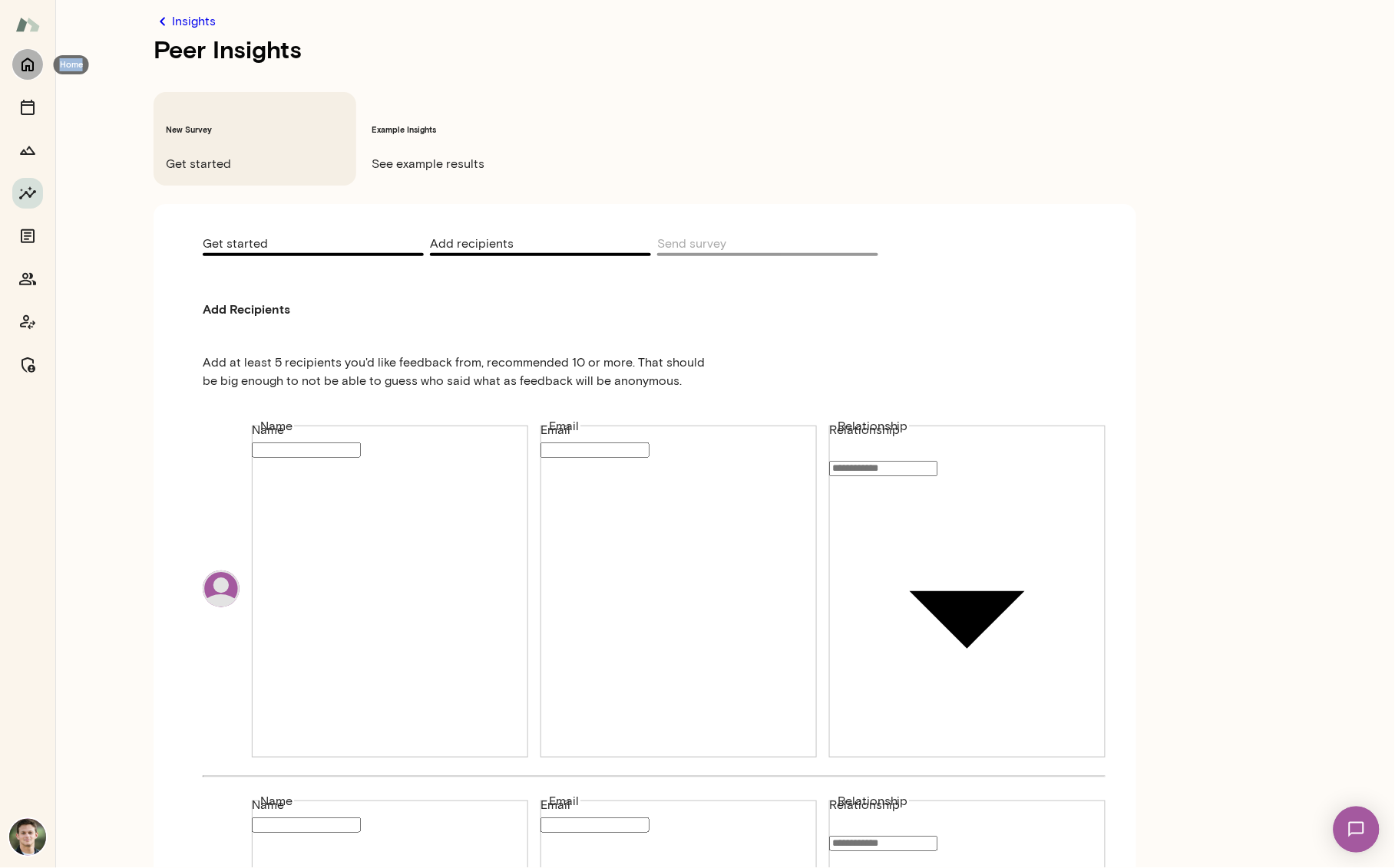
click at [28, 63] on icon "Home" at bounding box center [27, 64] width 18 height 18
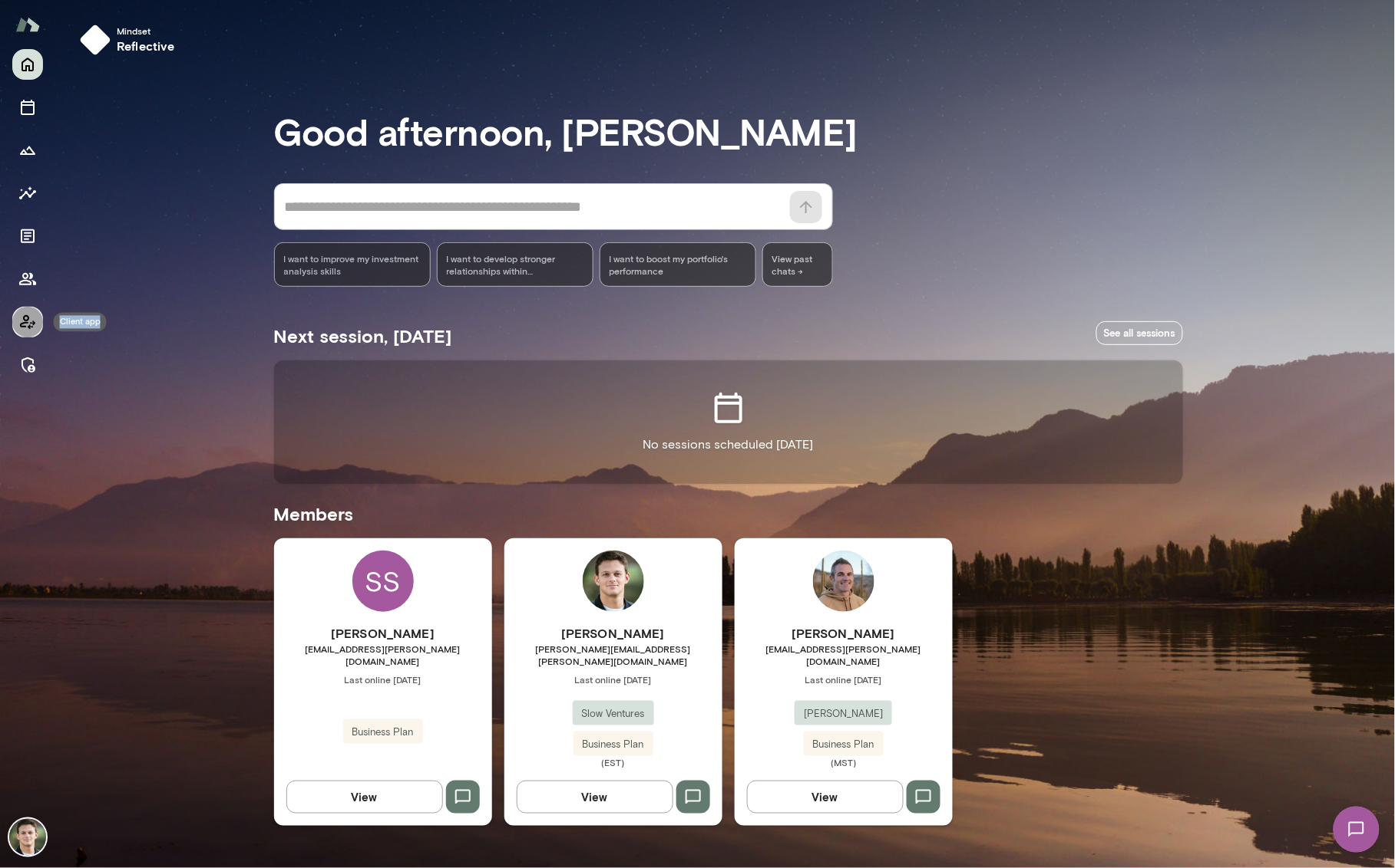
click at [30, 323] on icon "Client app" at bounding box center [27, 323] width 15 height 14
